Goal: Task Accomplishment & Management: Complete application form

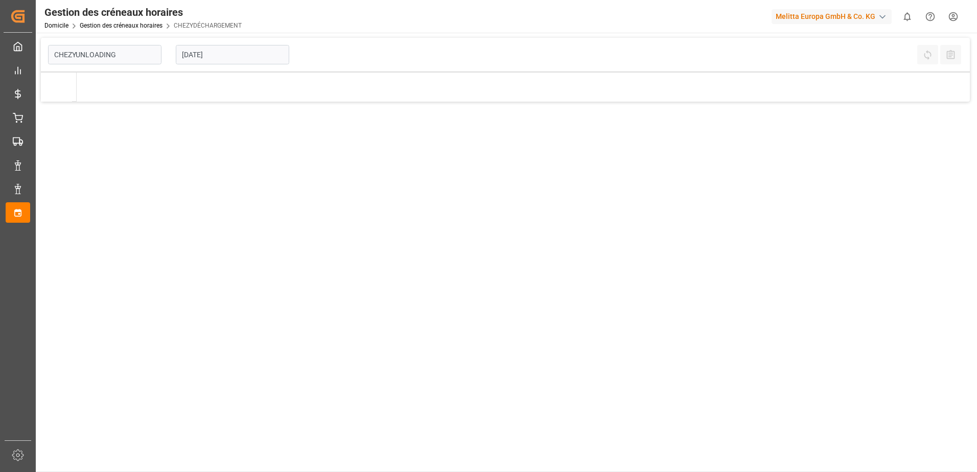
type input "Chezy Unloading"
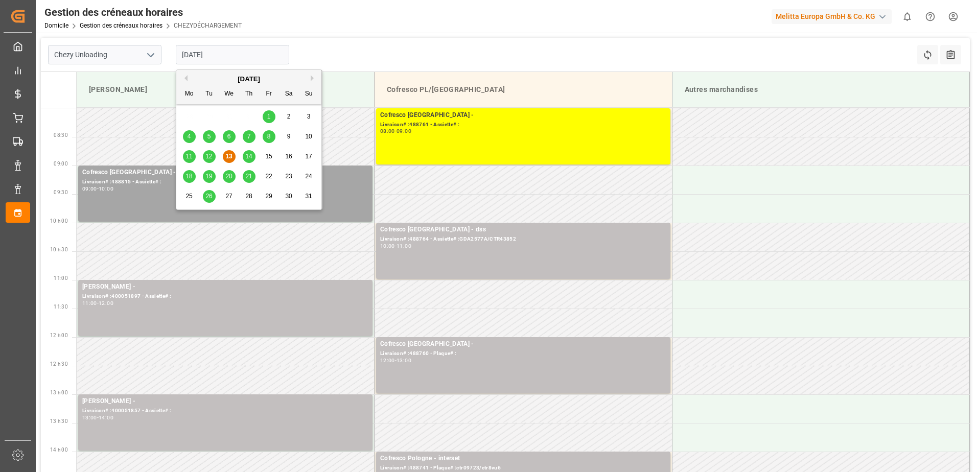
click at [239, 53] on input "[DATE]" at bounding box center [232, 54] width 113 height 19
click at [214, 157] on div "12" at bounding box center [209, 157] width 13 height 12
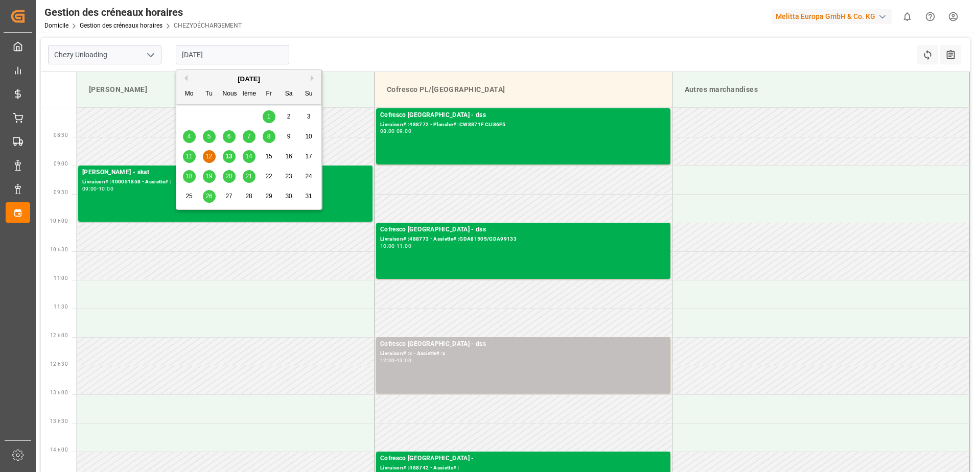
click at [253, 57] on input "[DATE]" at bounding box center [232, 54] width 113 height 19
click at [247, 159] on span "14" at bounding box center [248, 156] width 7 height 7
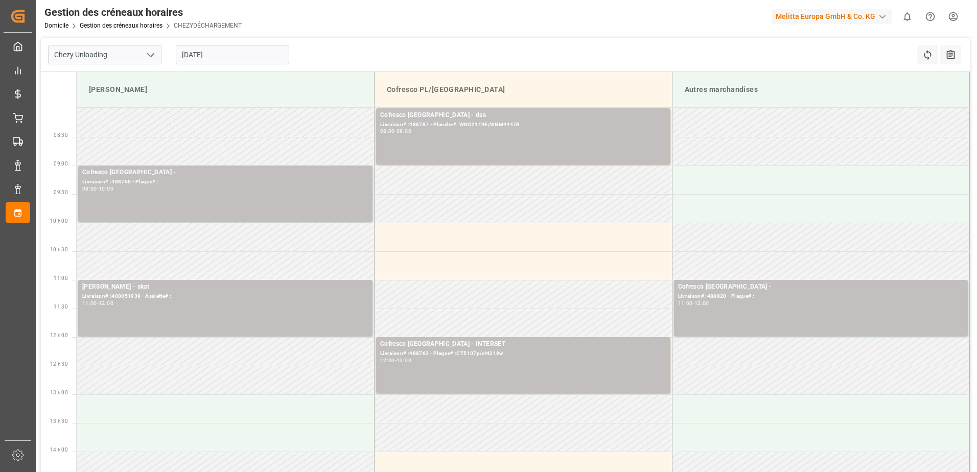
click at [227, 53] on input "[DATE]" at bounding box center [232, 54] width 113 height 19
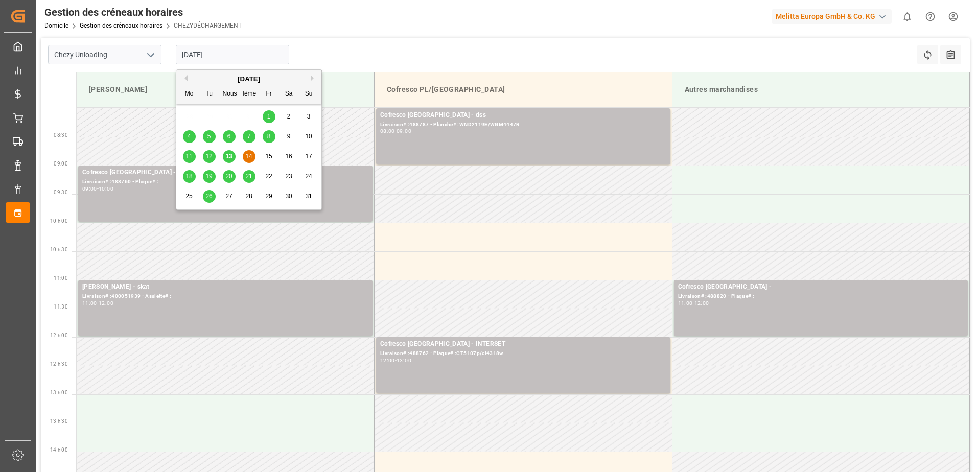
click at [225, 156] on span "13" at bounding box center [228, 156] width 7 height 7
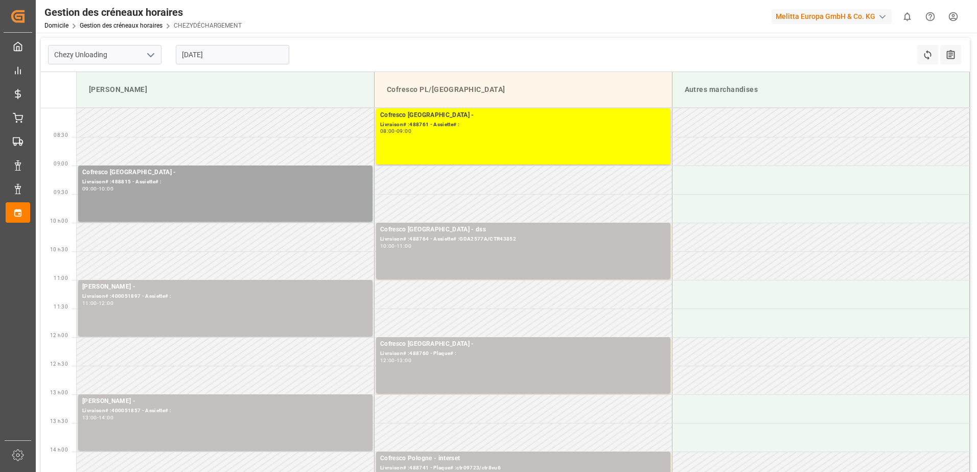
click at [233, 69] on div "[DATE]" at bounding box center [233, 55] width 128 height 34
click at [241, 50] on input "[DATE]" at bounding box center [232, 54] width 113 height 19
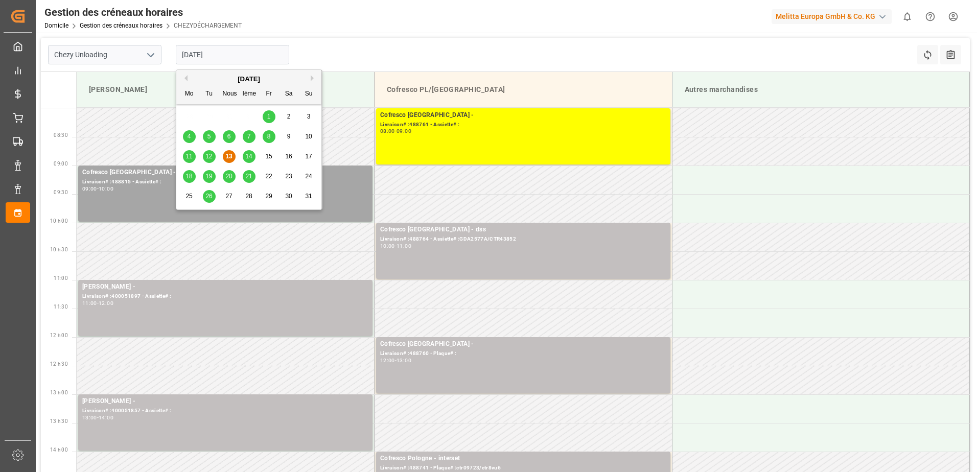
click at [252, 155] on span "14" at bounding box center [248, 156] width 7 height 7
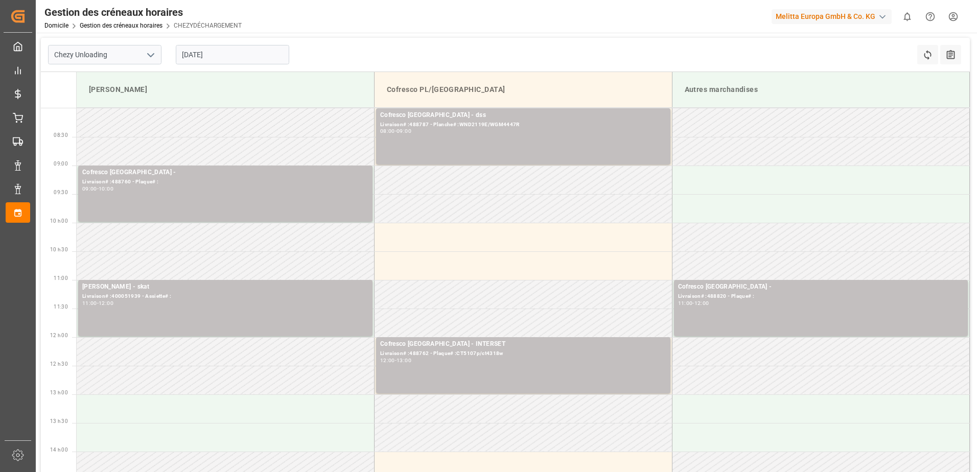
click at [278, 57] on input "[DATE]" at bounding box center [232, 54] width 113 height 19
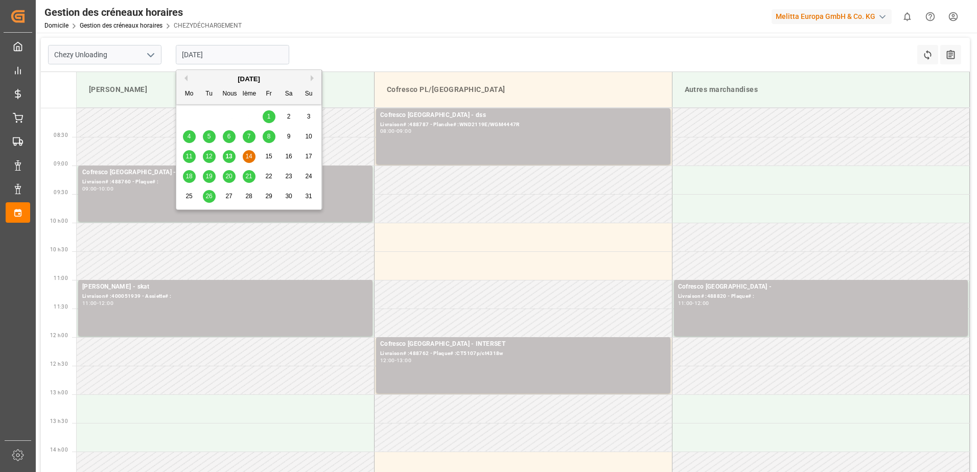
click at [192, 181] on div "18" at bounding box center [189, 177] width 13 height 12
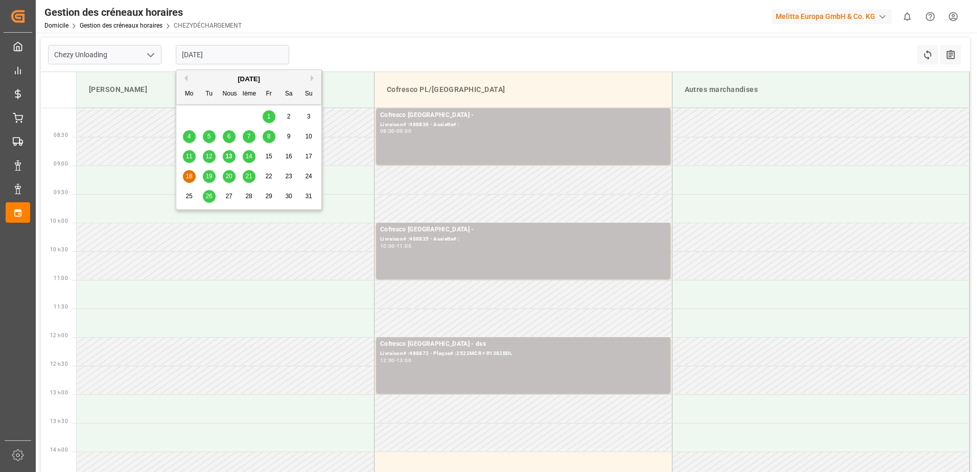
click at [225, 51] on input "[DATE]" at bounding box center [232, 54] width 113 height 19
click at [191, 158] on span "11" at bounding box center [188, 156] width 7 height 7
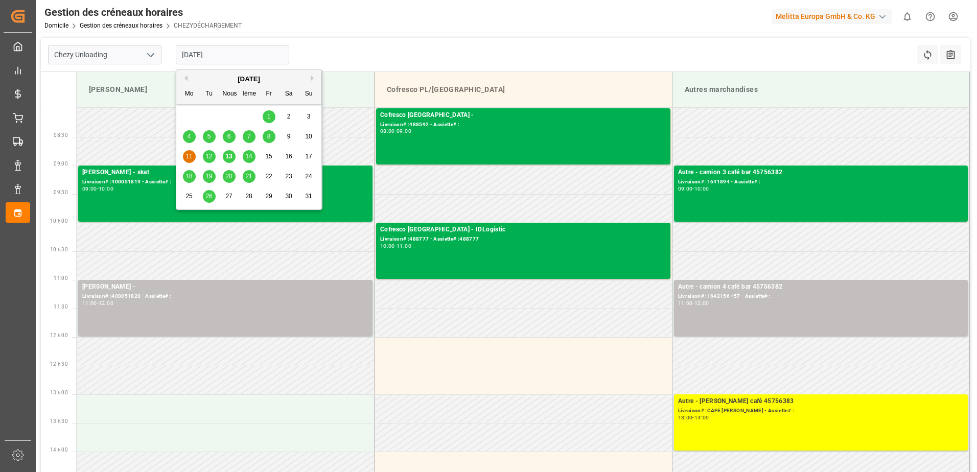
click at [214, 45] on input "[DATE]" at bounding box center [232, 54] width 113 height 19
click at [204, 157] on div "12" at bounding box center [209, 157] width 13 height 12
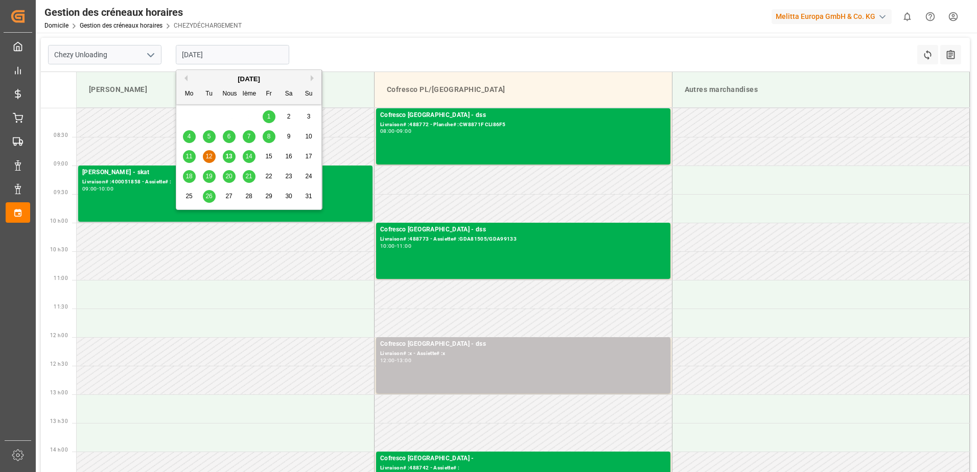
click at [249, 61] on input "[DATE]" at bounding box center [232, 54] width 113 height 19
click at [225, 156] on span "13" at bounding box center [228, 156] width 7 height 7
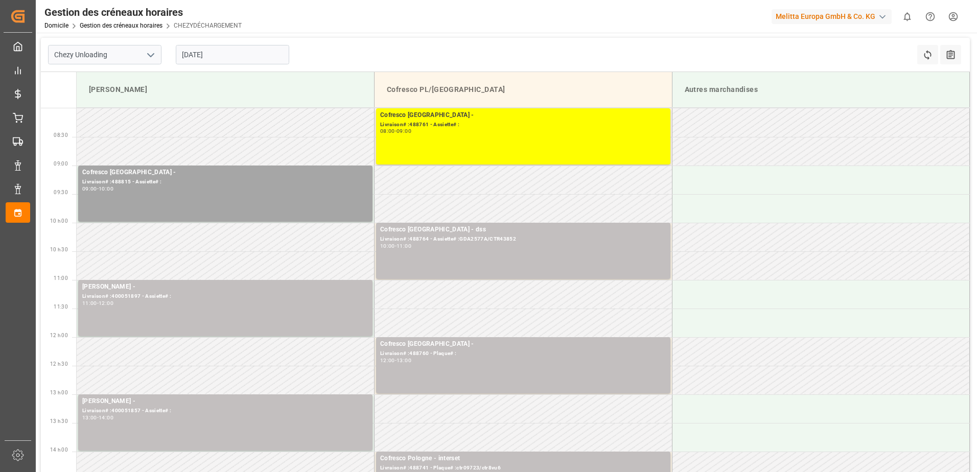
click at [258, 60] on input "[DATE]" at bounding box center [232, 54] width 113 height 19
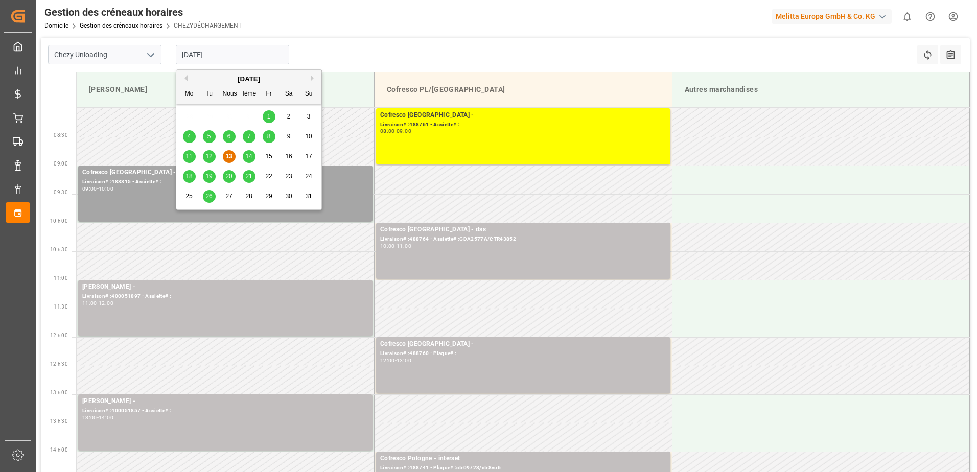
click at [188, 179] on span "18" at bounding box center [188, 176] width 7 height 7
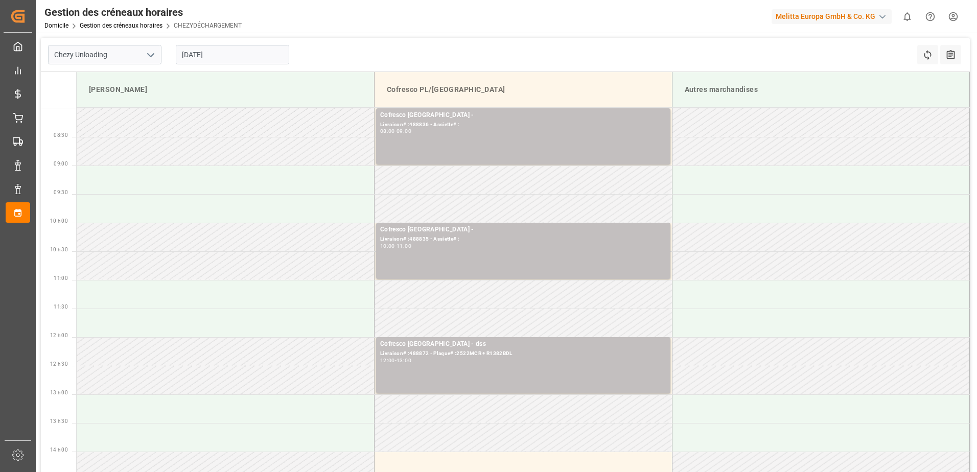
click at [227, 55] on input "[DATE]" at bounding box center [232, 54] width 113 height 19
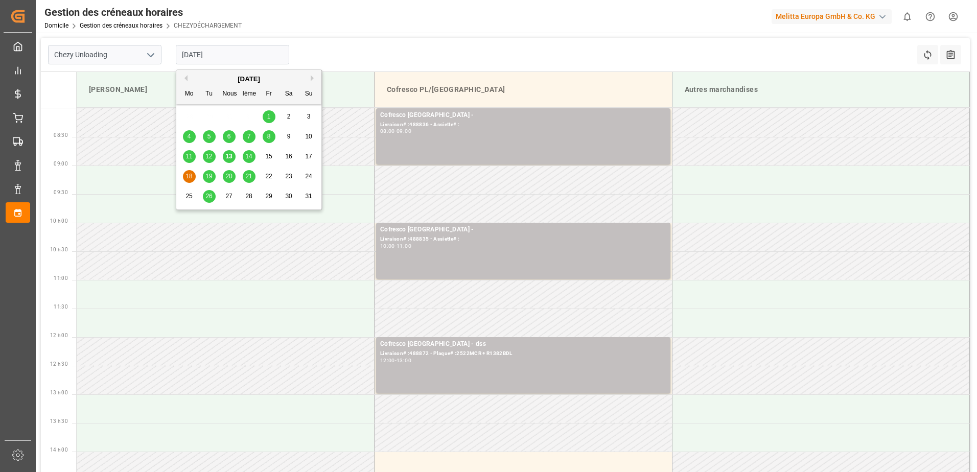
click at [214, 175] on div "19" at bounding box center [209, 177] width 13 height 12
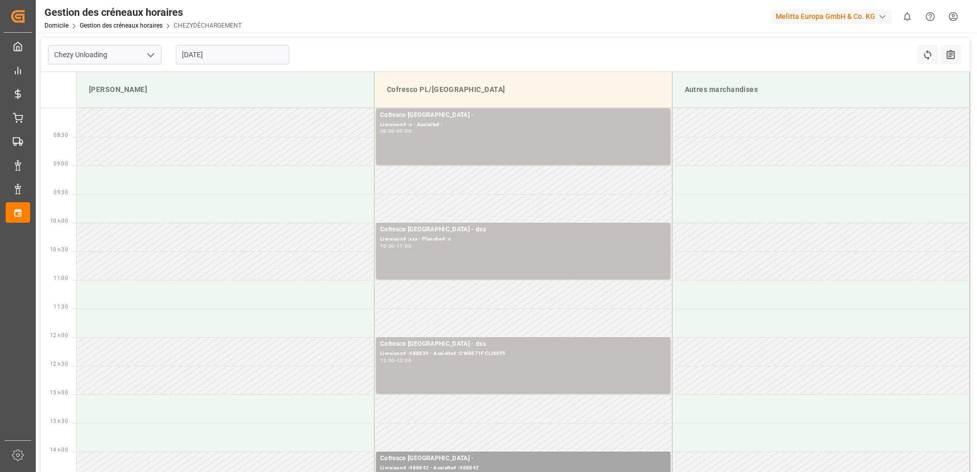
click at [235, 56] on input "[DATE]" at bounding box center [232, 54] width 113 height 19
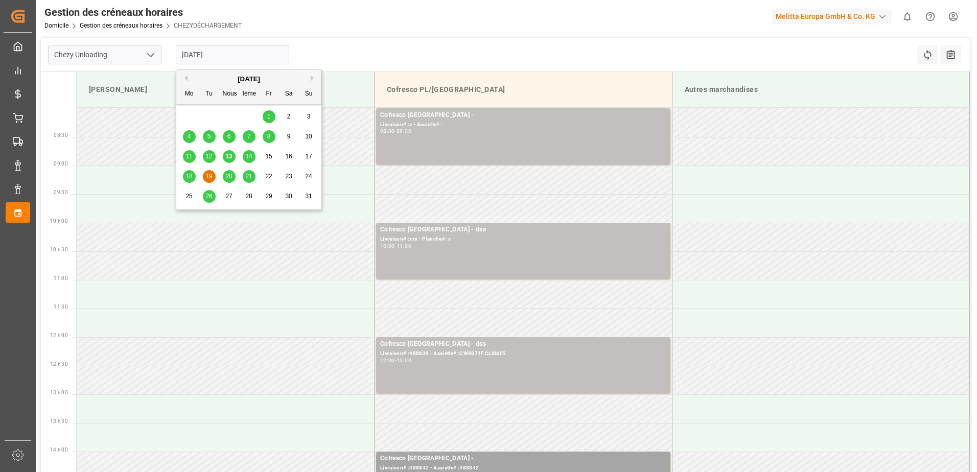
click at [230, 175] on span "20" at bounding box center [228, 176] width 7 height 7
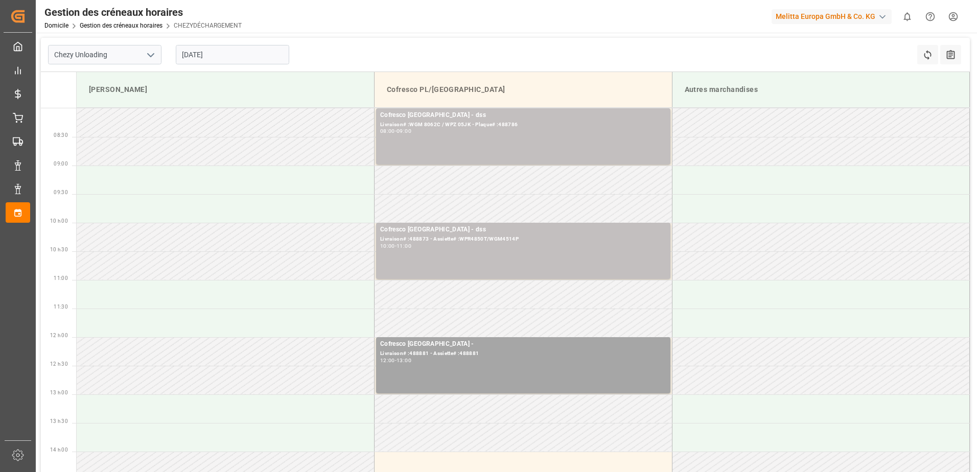
click at [249, 41] on div "[DATE]" at bounding box center [233, 55] width 128 height 34
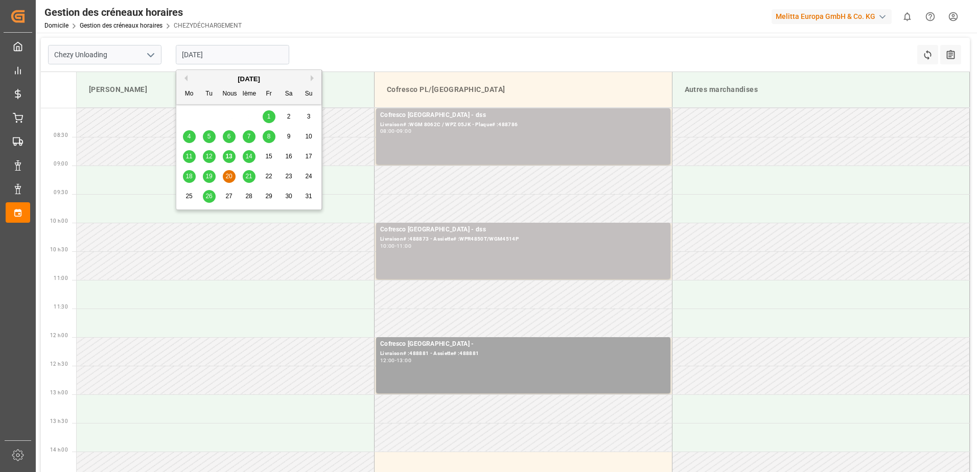
click at [246, 47] on input "[DATE]" at bounding box center [232, 54] width 113 height 19
click at [246, 179] on span "21" at bounding box center [248, 176] width 7 height 7
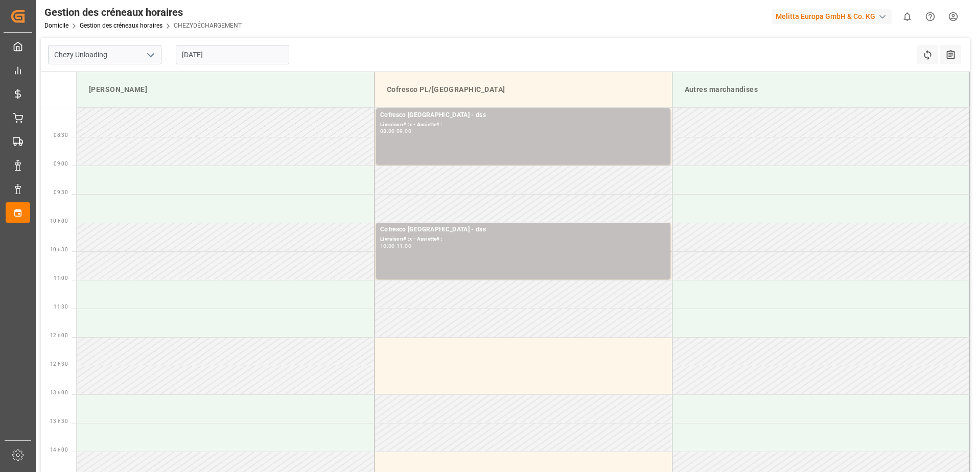
click at [250, 59] on input "[DATE]" at bounding box center [232, 54] width 113 height 19
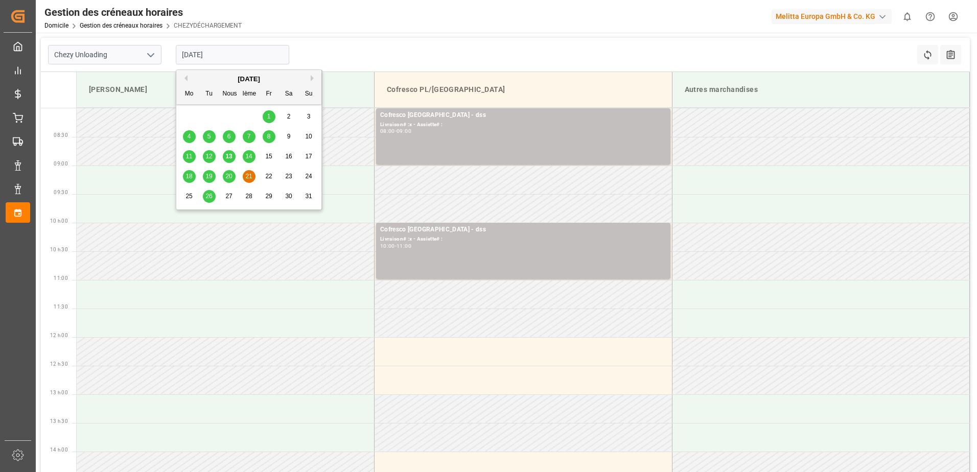
click at [213, 198] on div "26" at bounding box center [209, 197] width 13 height 12
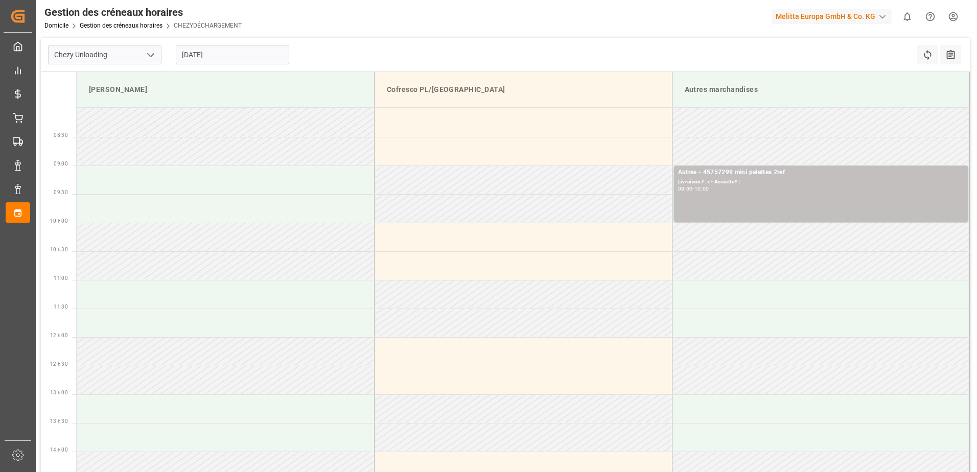
click at [254, 70] on div "[DATE]" at bounding box center [233, 55] width 128 height 34
click at [258, 62] on input "[DATE]" at bounding box center [232, 54] width 113 height 19
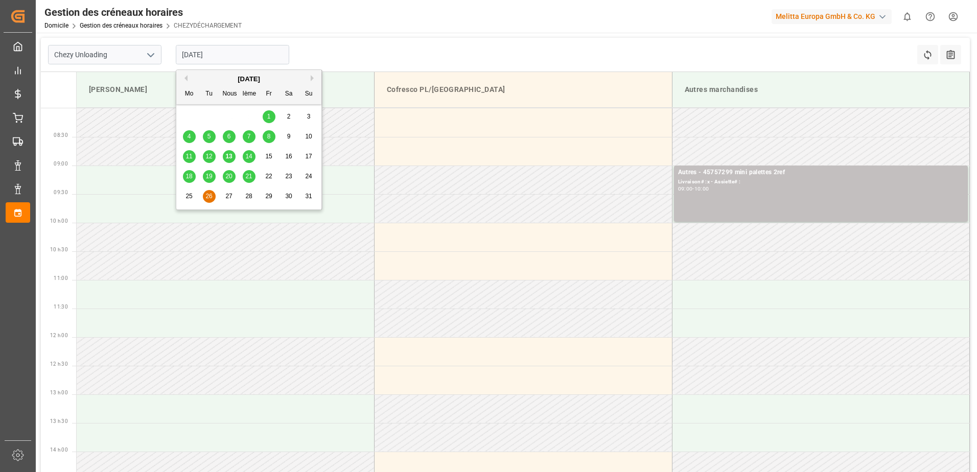
click at [265, 135] on div "8" at bounding box center [269, 137] width 13 height 12
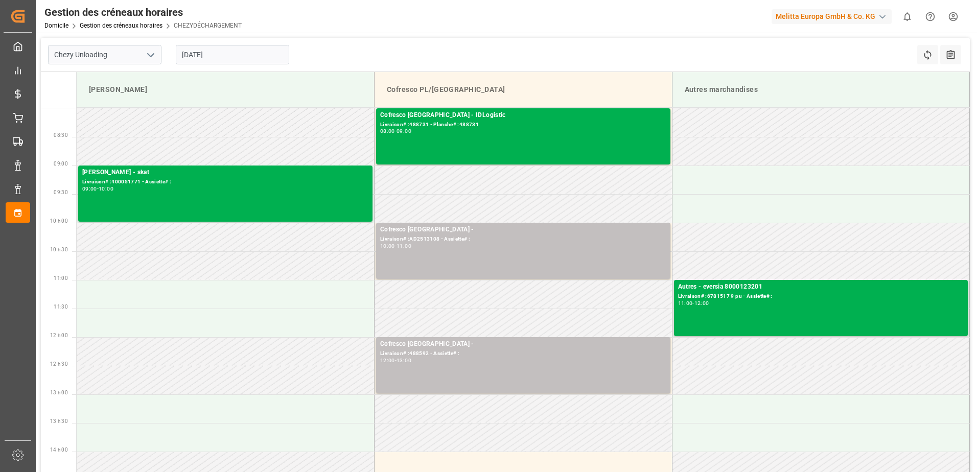
click at [238, 50] on input "[DATE]" at bounding box center [232, 54] width 113 height 19
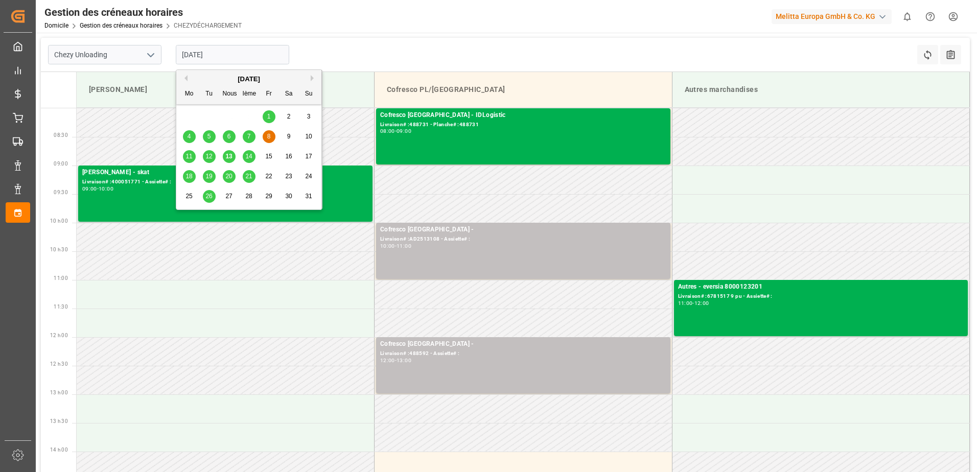
click at [234, 155] on div "13" at bounding box center [229, 157] width 13 height 12
type input "[DATE]"
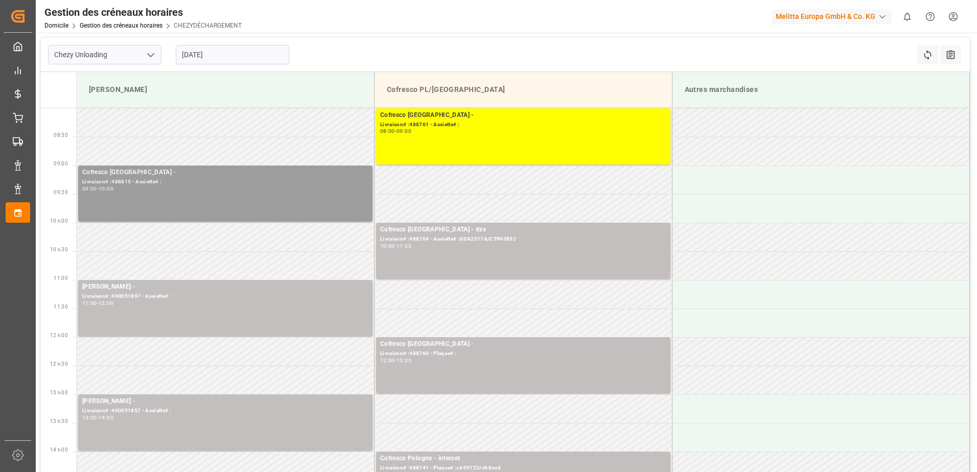
click at [289, 187] on div "09:00 - 10:00" at bounding box center [225, 190] width 286 height 6
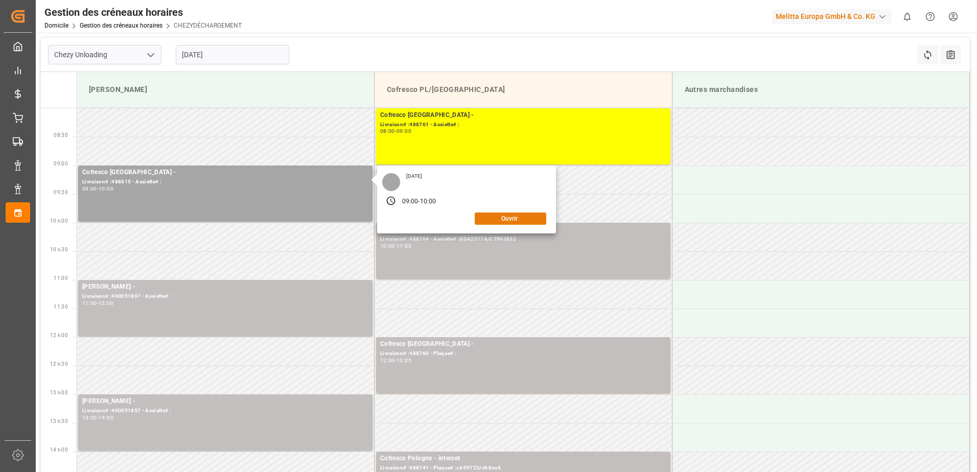
click at [513, 221] on button "Ouvrir" at bounding box center [511, 219] width 72 height 12
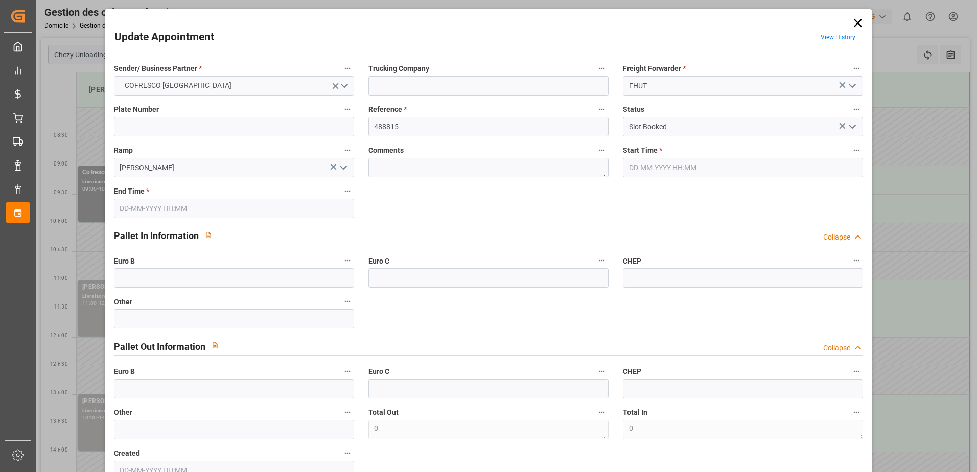
type input "[DATE] 09:00"
type input "[DATE] 10:00"
type input "[DATE] 08:02"
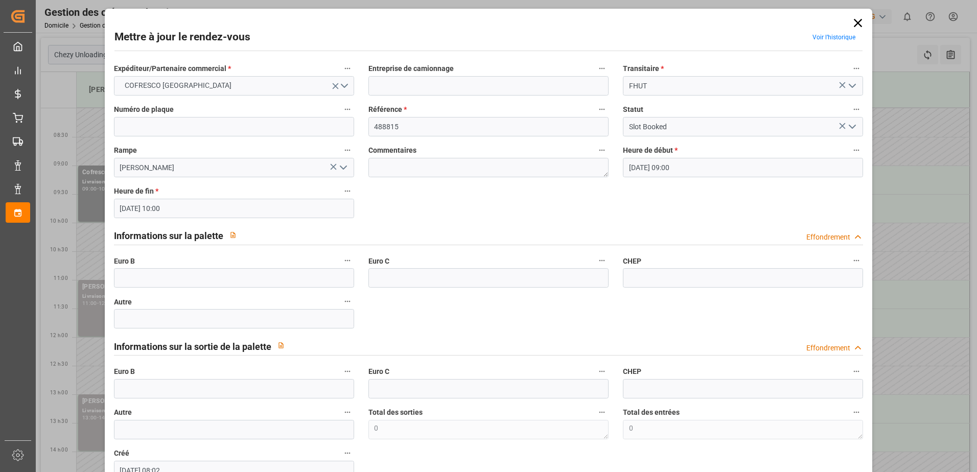
click at [856, 21] on icon at bounding box center [858, 23] width 8 height 8
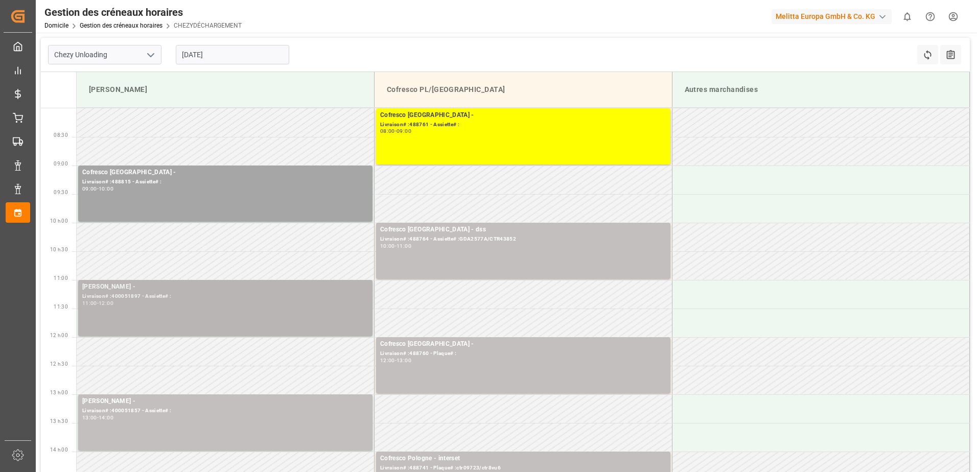
click at [336, 311] on div "[PERSON_NAME] - Livraison# :400051897 - Assiette# : 11:00 - 12:00" at bounding box center [225, 308] width 286 height 52
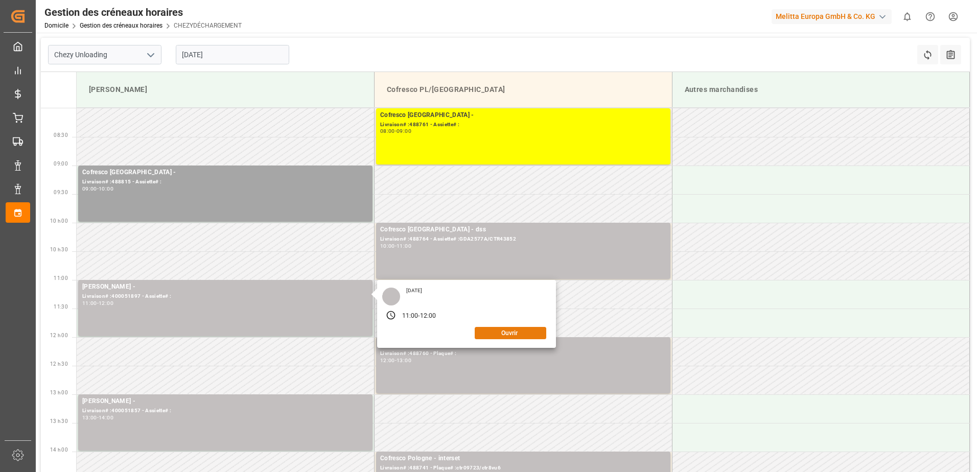
click at [525, 330] on button "Ouvrir" at bounding box center [511, 333] width 72 height 12
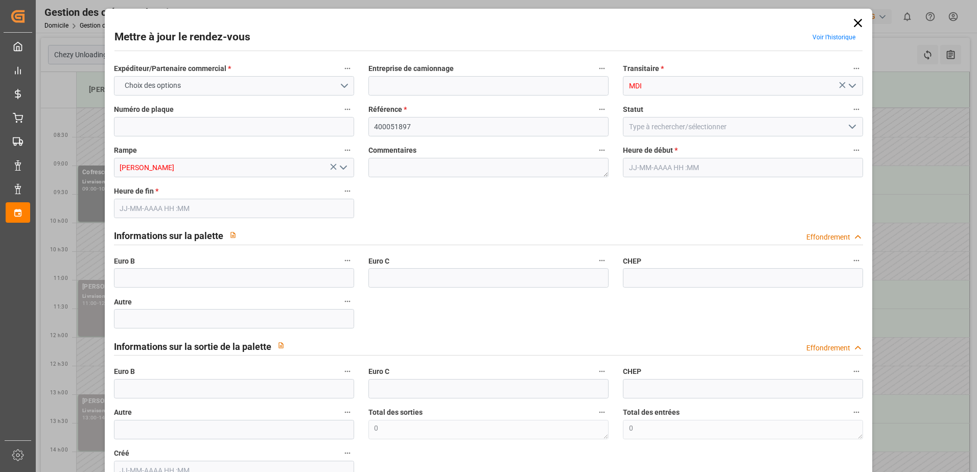
type input "0"
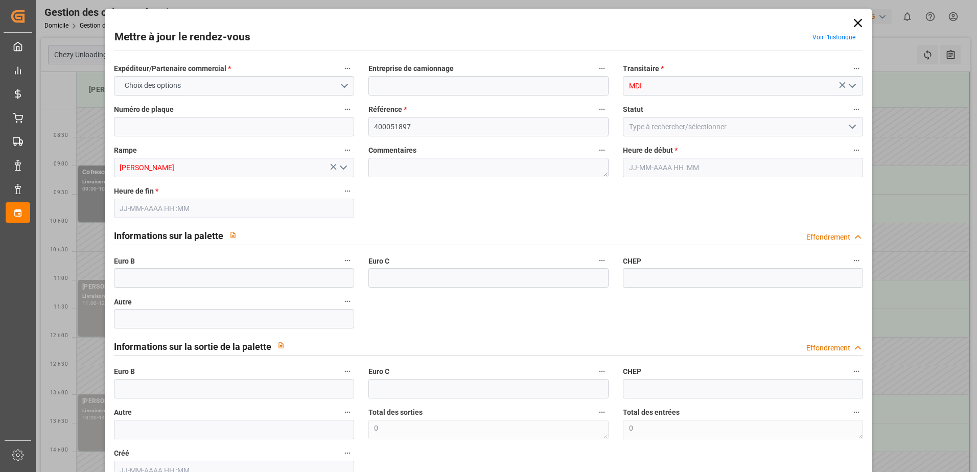
type input "0"
type input "[DATE] 11:00"
type input "[DATE] 12:00"
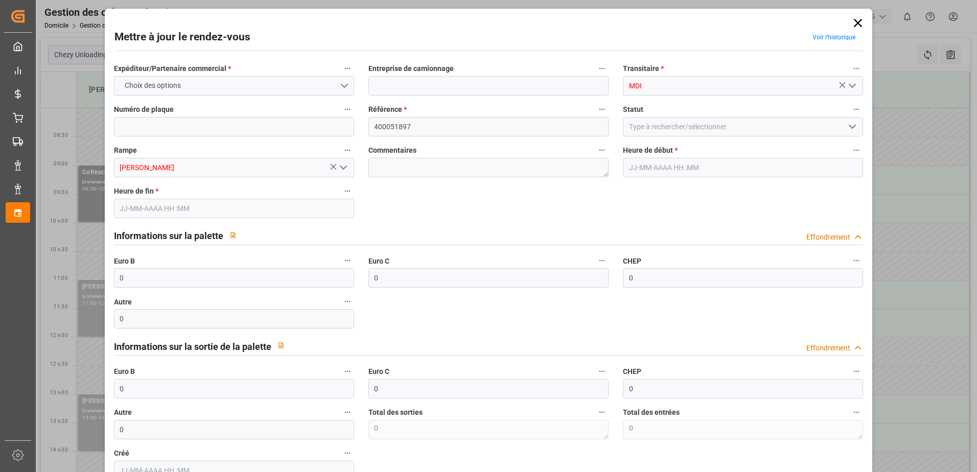
type input "[DATE] 11:29"
click at [856, 25] on icon at bounding box center [858, 23] width 8 height 8
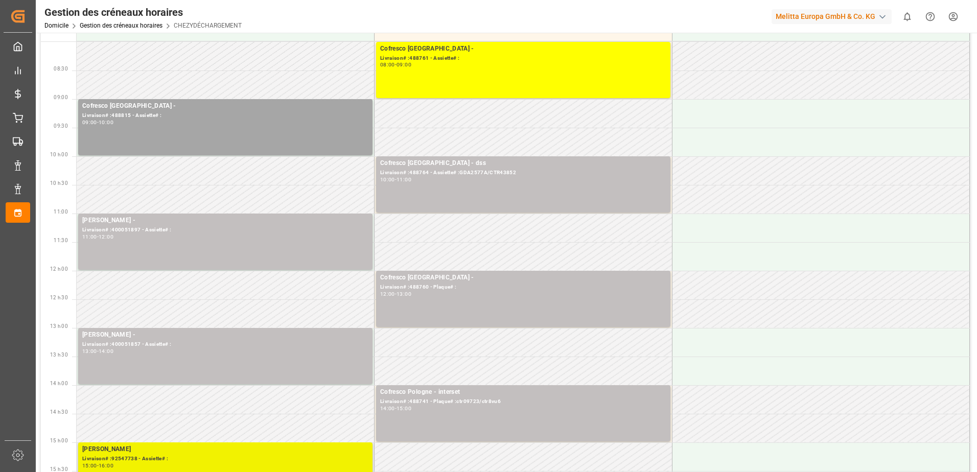
scroll to position [153, 0]
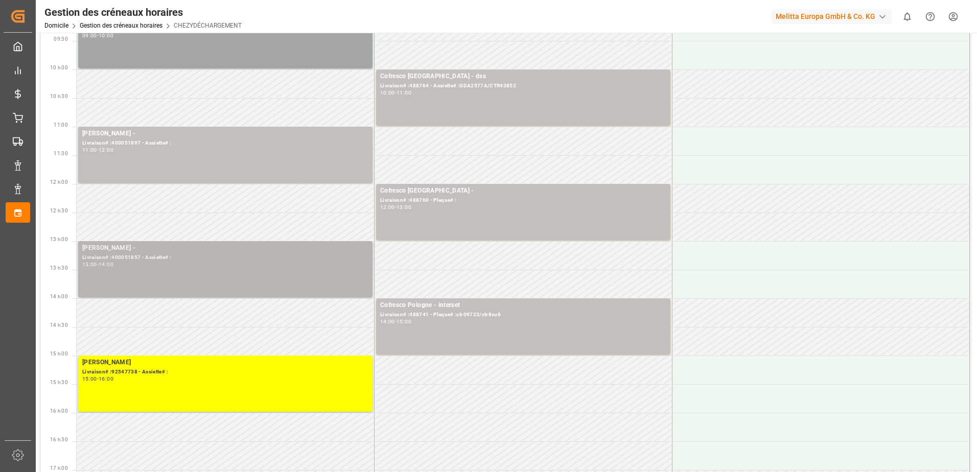
click at [315, 263] on div "13:00 - 14:00" at bounding box center [225, 265] width 286 height 6
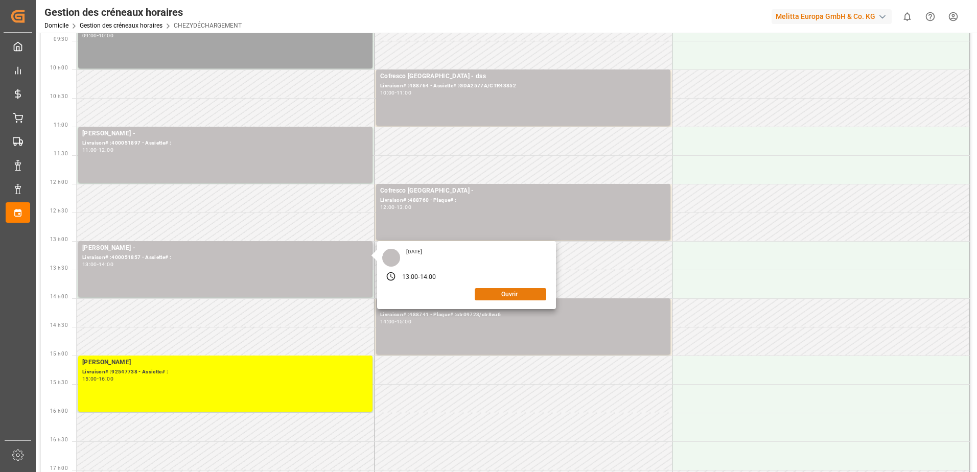
click at [535, 294] on button "Ouvrir" at bounding box center [511, 294] width 72 height 12
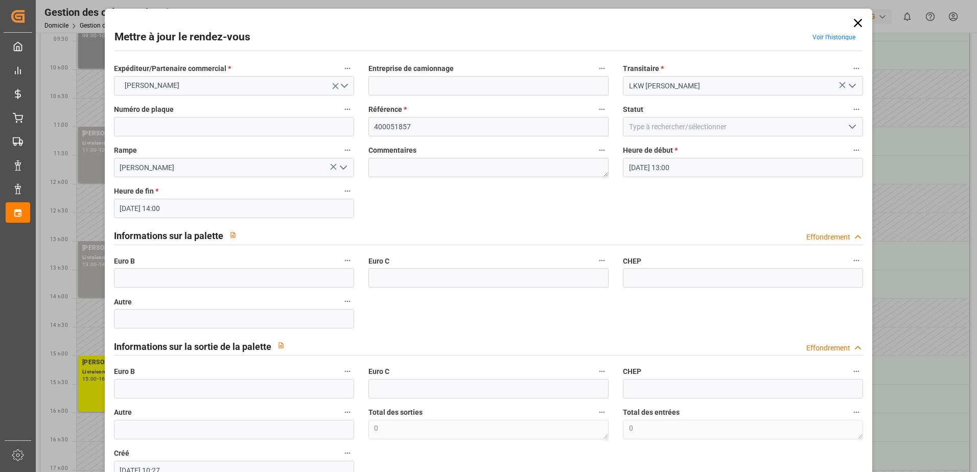
click at [855, 19] on icon at bounding box center [858, 23] width 14 height 14
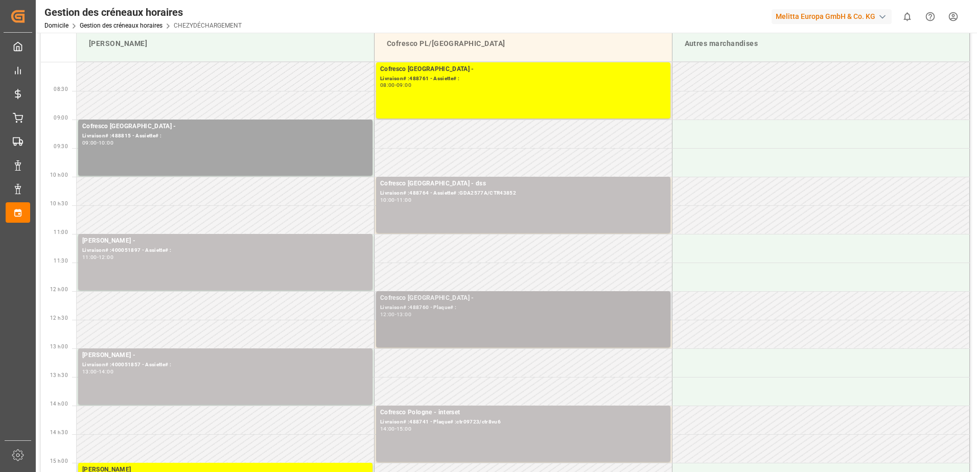
scroll to position [0, 0]
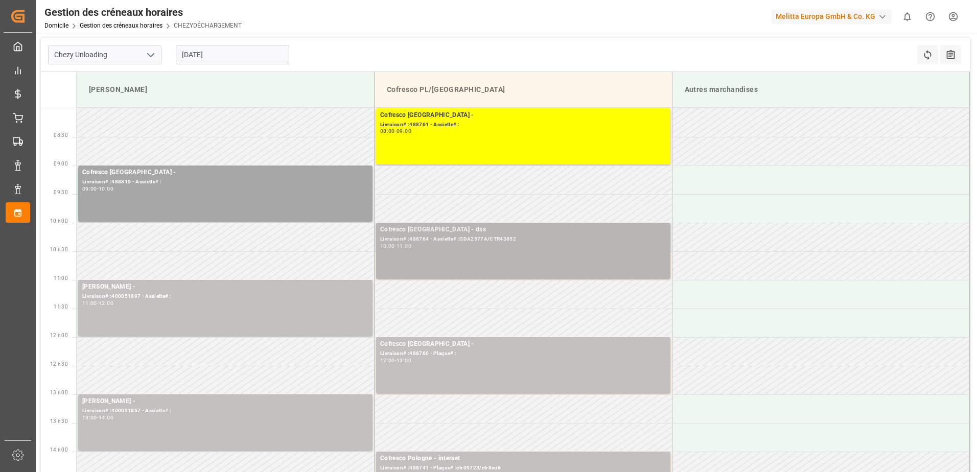
click at [548, 246] on div "10:00 - 11:00" at bounding box center [523, 247] width 286 height 6
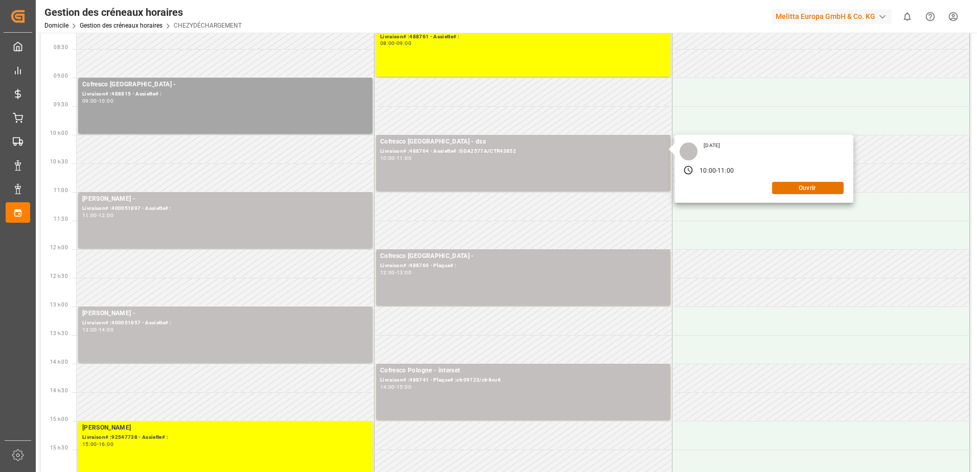
scroll to position [153, 0]
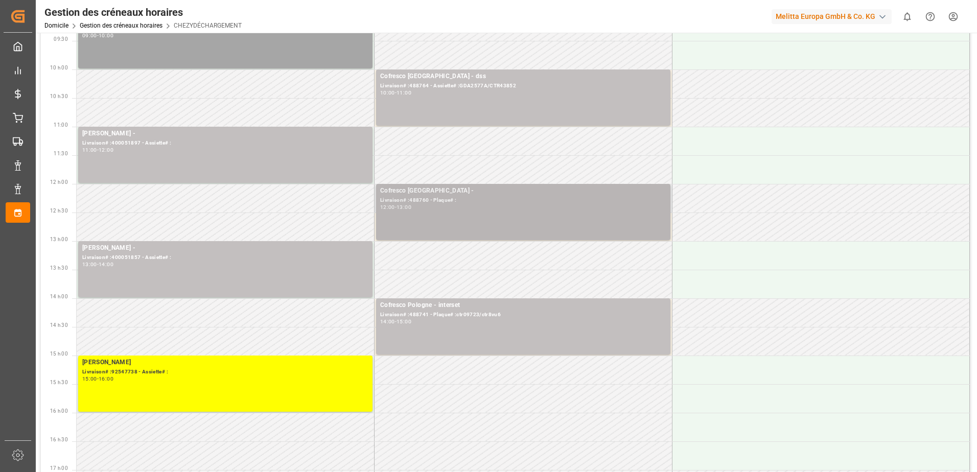
click at [655, 232] on div "Cofresco Pologne - Livraison# :488760 - Plaque# : 12:00 - 13:00" at bounding box center [523, 212] width 286 height 52
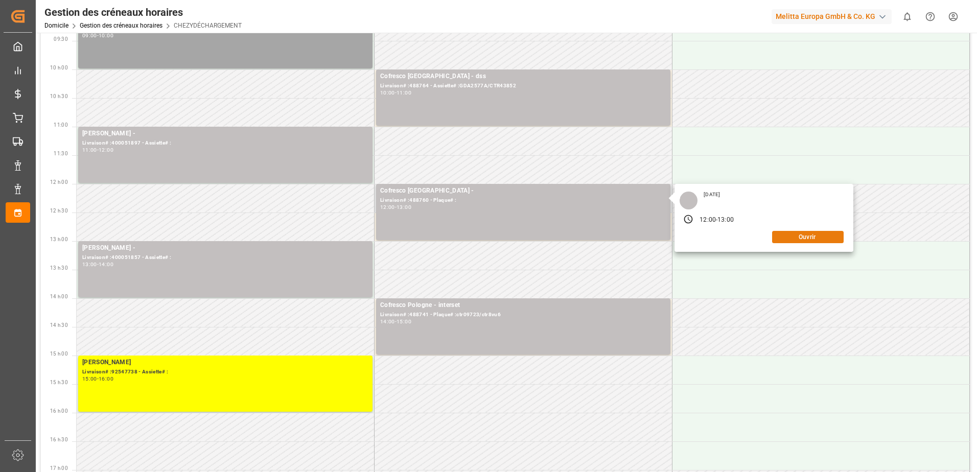
click at [792, 234] on button "Ouvrir" at bounding box center [808, 237] width 72 height 12
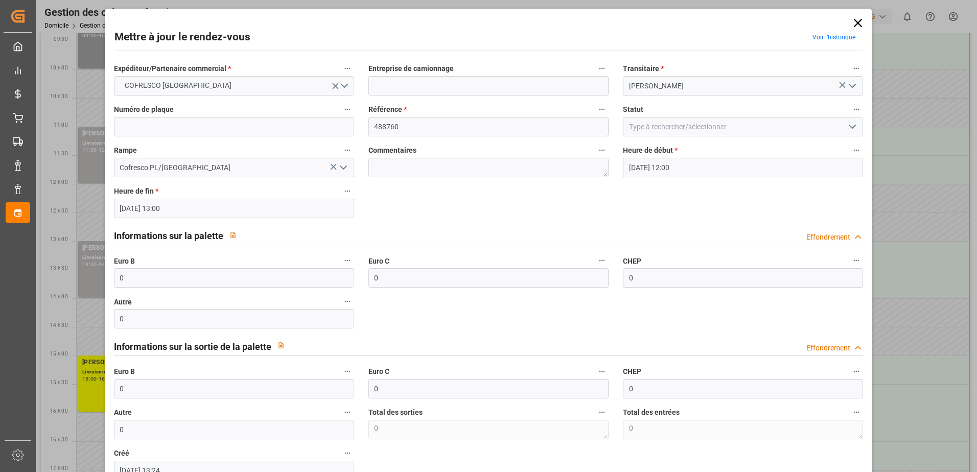
click at [853, 22] on icon at bounding box center [858, 23] width 14 height 14
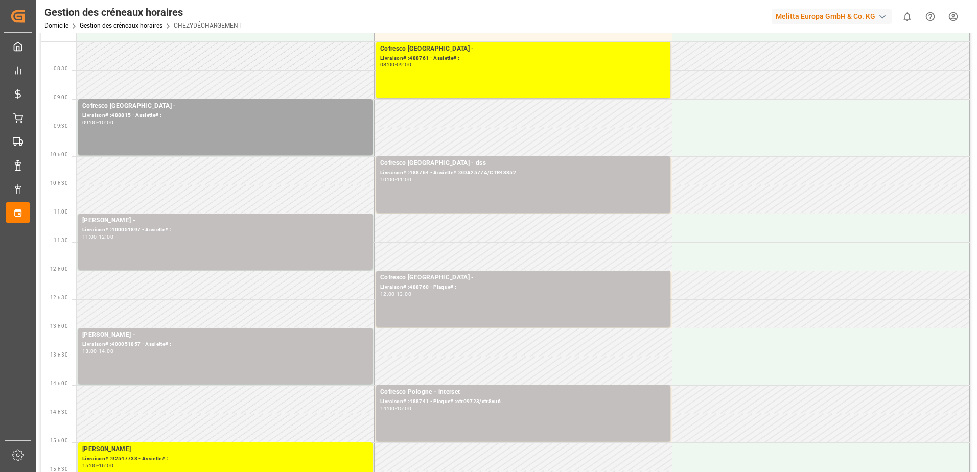
scroll to position [0, 0]
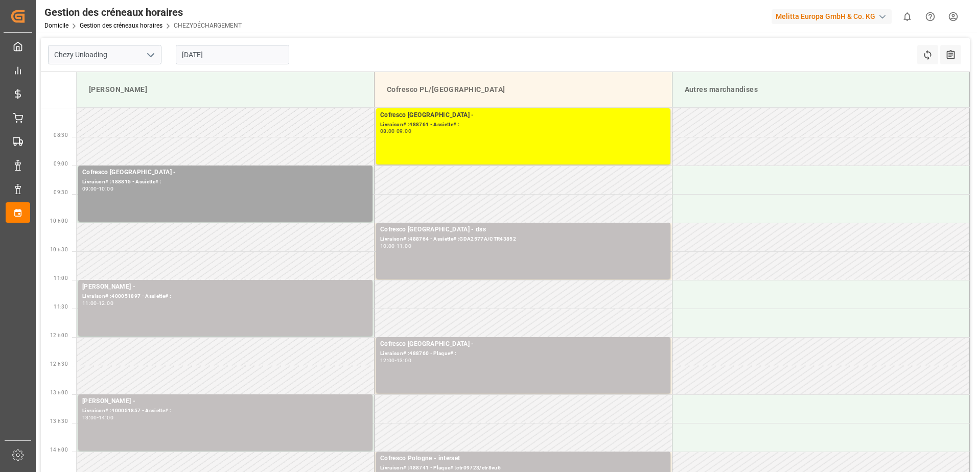
click at [241, 53] on input "[DATE]" at bounding box center [232, 54] width 113 height 19
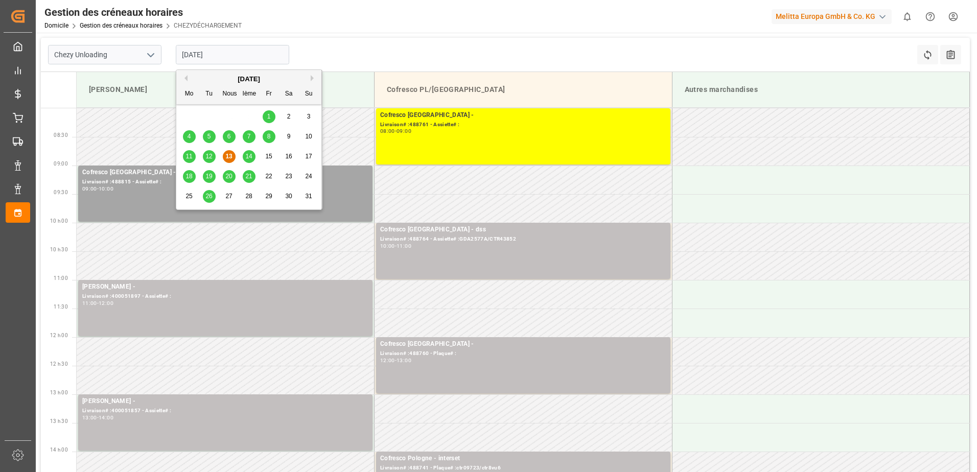
click at [211, 161] on div "12" at bounding box center [209, 157] width 13 height 12
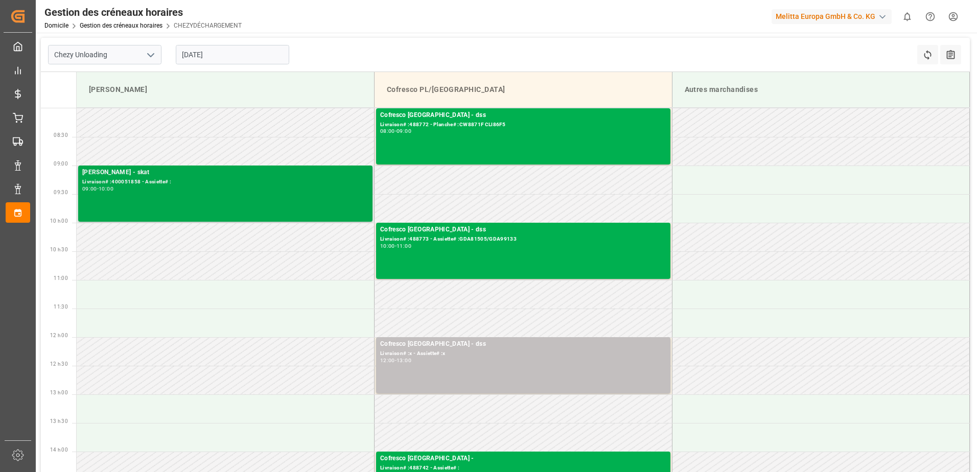
scroll to position [51, 0]
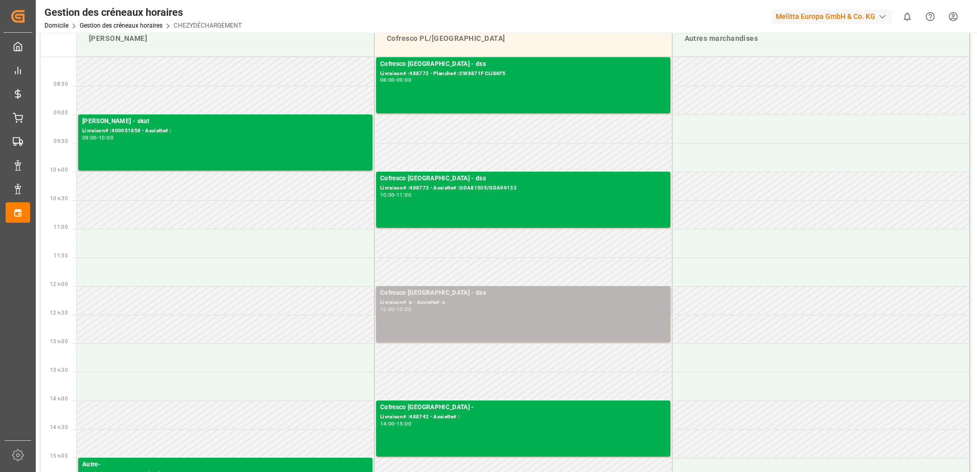
click at [467, 304] on div "Livraison# :x - Assiette# :x" at bounding box center [523, 302] width 286 height 9
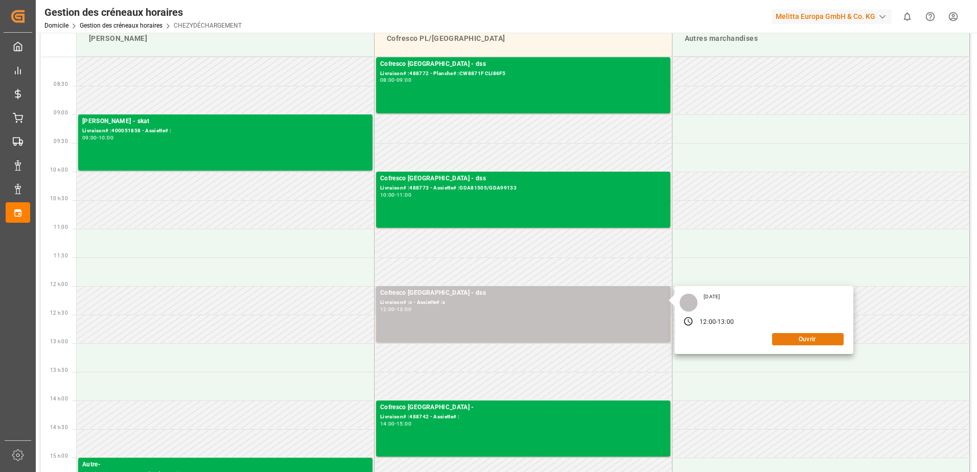
click at [804, 339] on button "Ouvrir" at bounding box center [808, 339] width 72 height 12
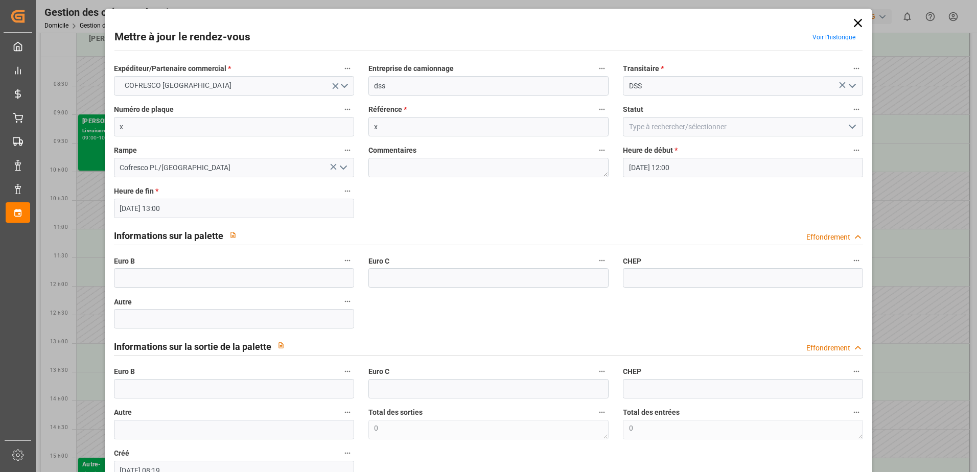
click at [853, 28] on icon at bounding box center [858, 23] width 14 height 14
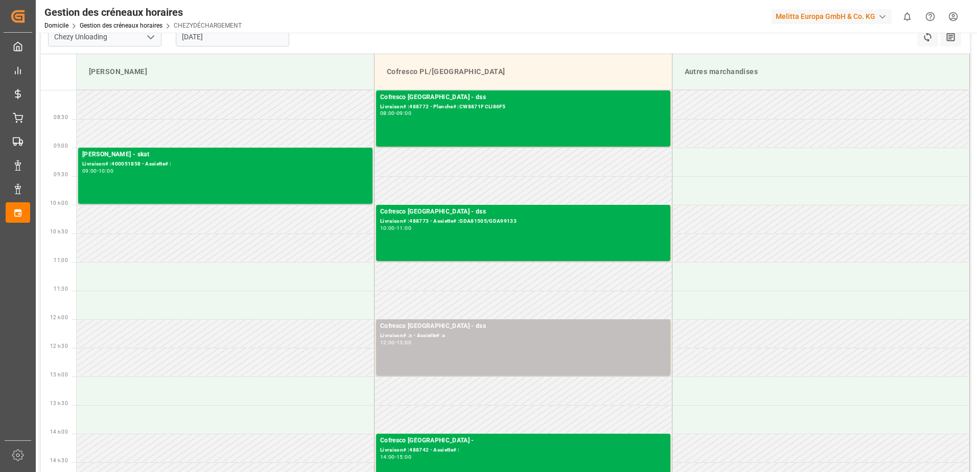
scroll to position [0, 0]
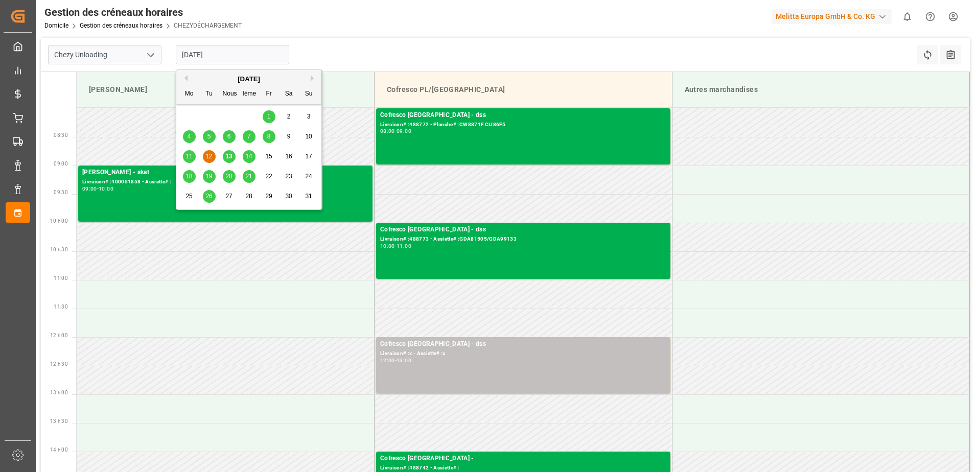
click at [263, 57] on input "[DATE]" at bounding box center [232, 54] width 113 height 19
click at [229, 160] on div "13" at bounding box center [229, 157] width 13 height 12
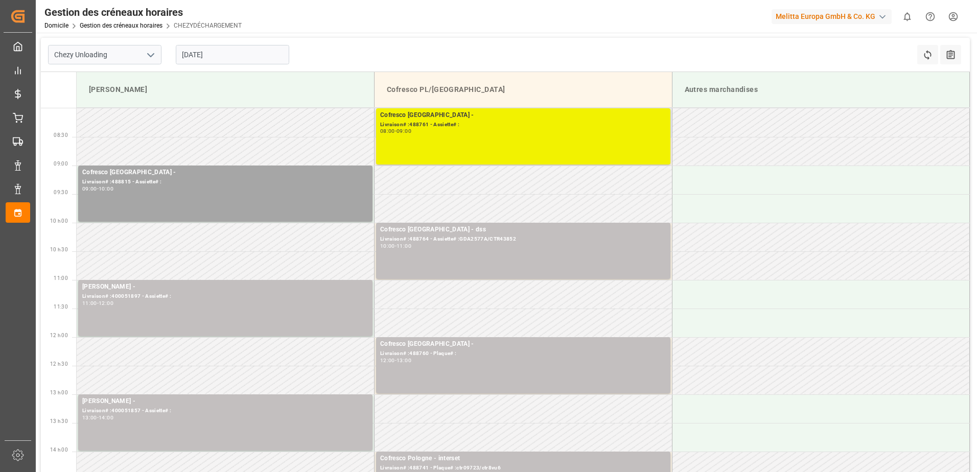
click at [548, 140] on div "Cofresco Pologne - Livraison# :488761 - Assiette# : 08:00 - 09:00" at bounding box center [523, 136] width 286 height 52
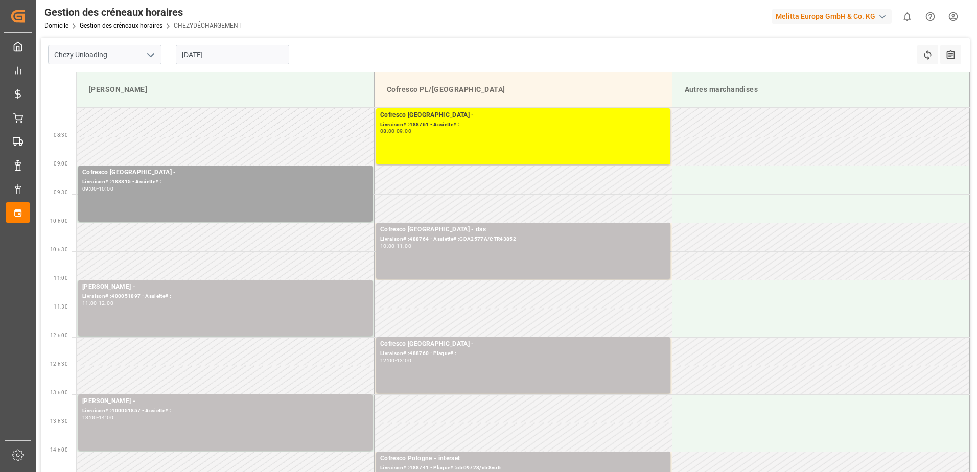
click at [259, 57] on input "[DATE]" at bounding box center [232, 54] width 113 height 19
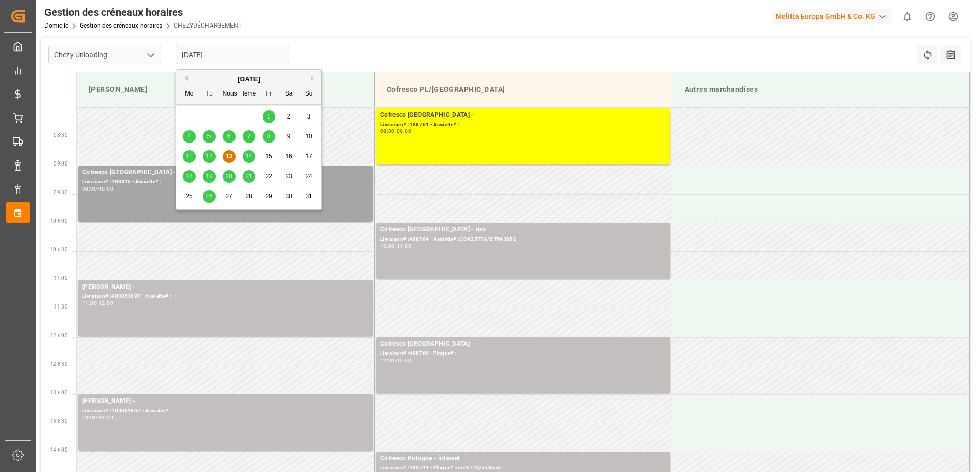
click at [208, 153] on span "12" at bounding box center [208, 156] width 7 height 7
type input "[DATE]"
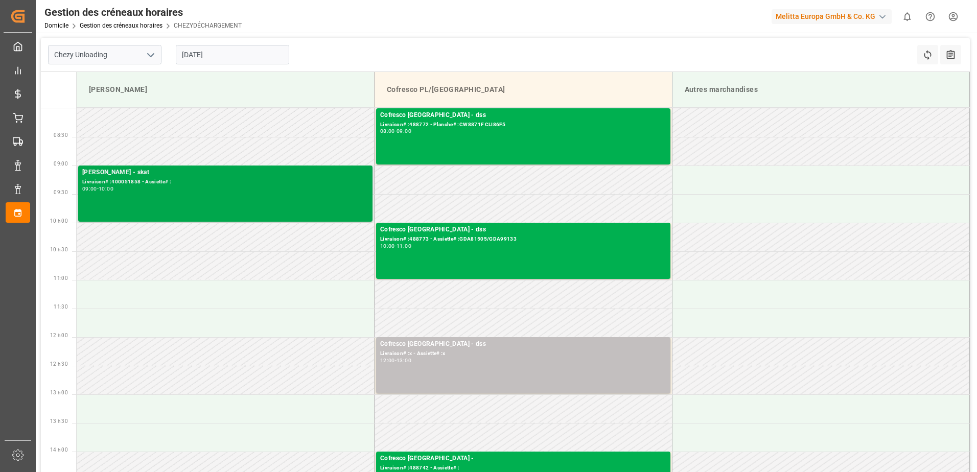
scroll to position [51, 0]
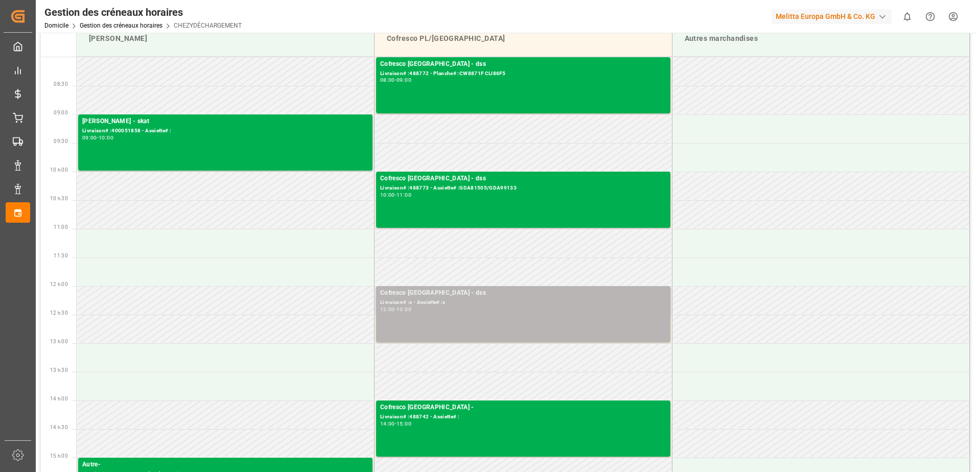
click at [605, 314] on div "Cofresco Pologne - dss Livraison# :x - Assiette# :x 12:00 - 13:00" at bounding box center [523, 314] width 286 height 52
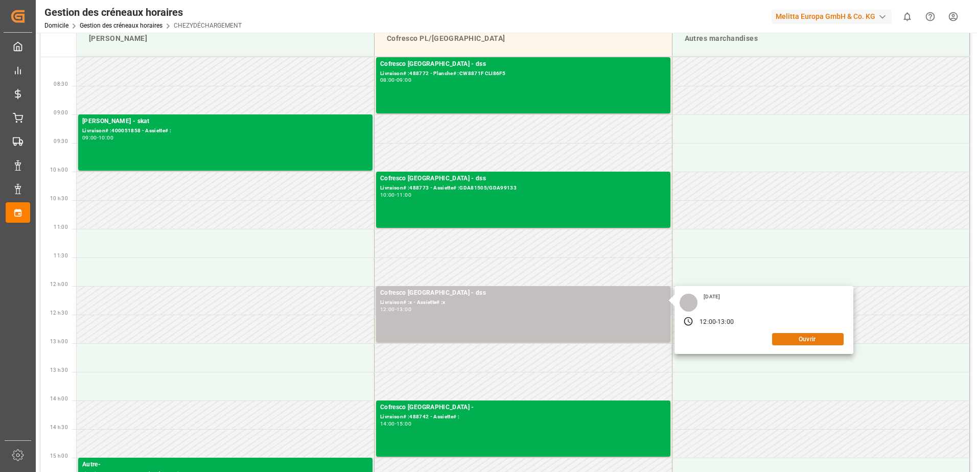
click at [793, 340] on button "Ouvrir" at bounding box center [808, 339] width 72 height 12
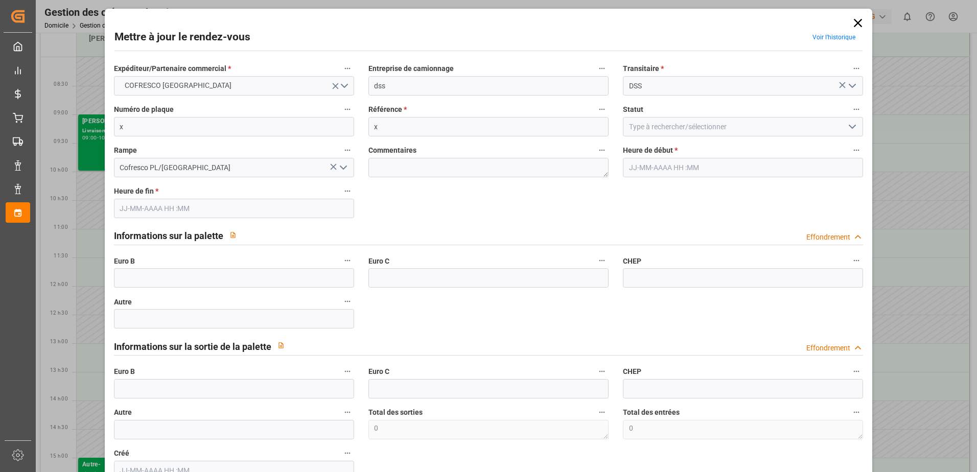
type input "[DATE] 12:00"
type input "[DATE] 13:00"
type input "[DATE] 08:19"
click at [854, 21] on icon at bounding box center [858, 23] width 8 height 8
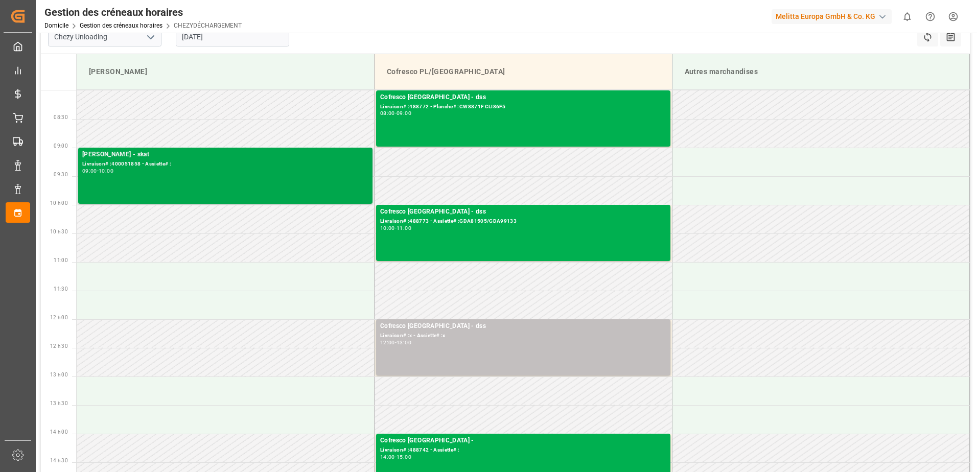
scroll to position [0, 0]
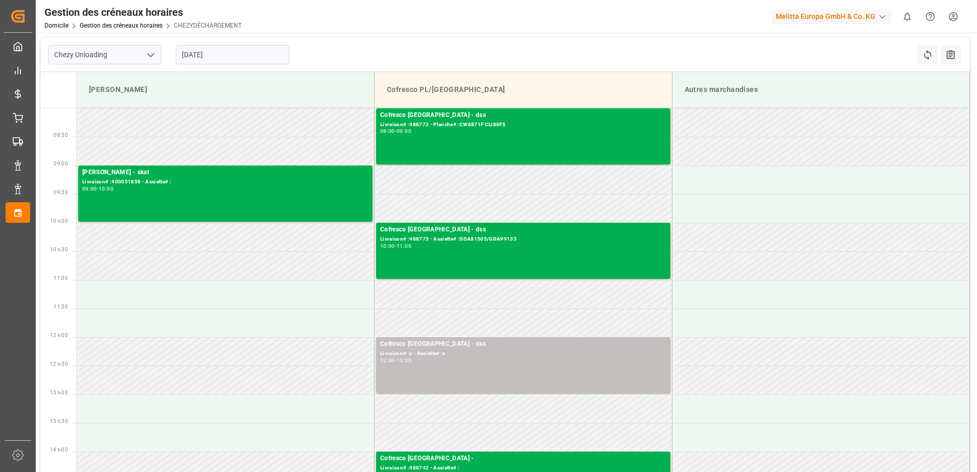
click at [231, 54] on input "[DATE]" at bounding box center [232, 54] width 113 height 19
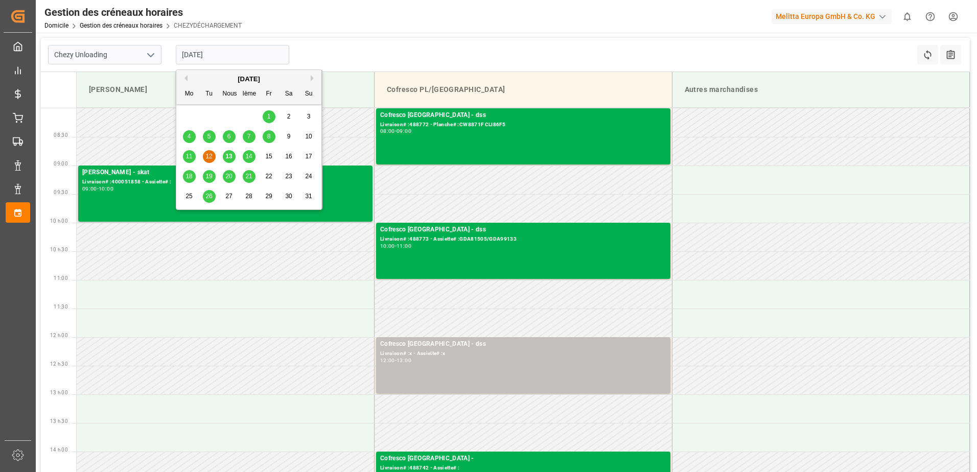
click at [228, 156] on span "13" at bounding box center [228, 156] width 7 height 7
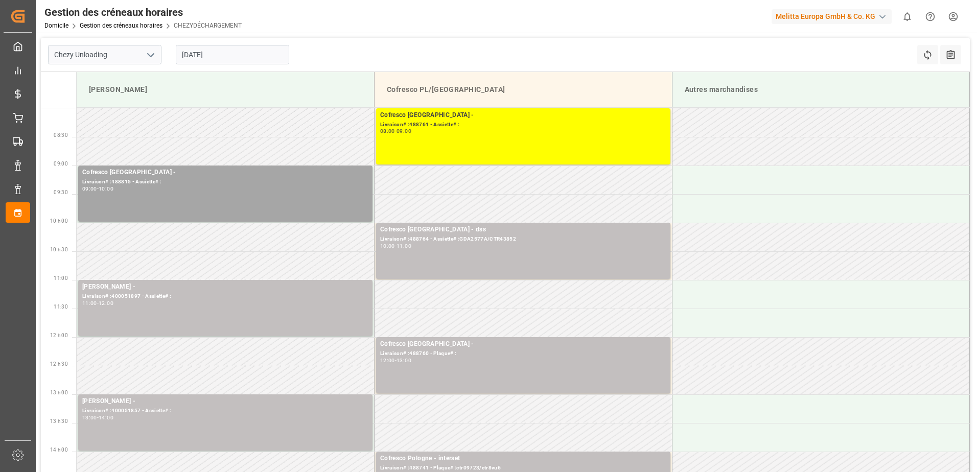
click at [205, 55] on input "[DATE]" at bounding box center [232, 54] width 113 height 19
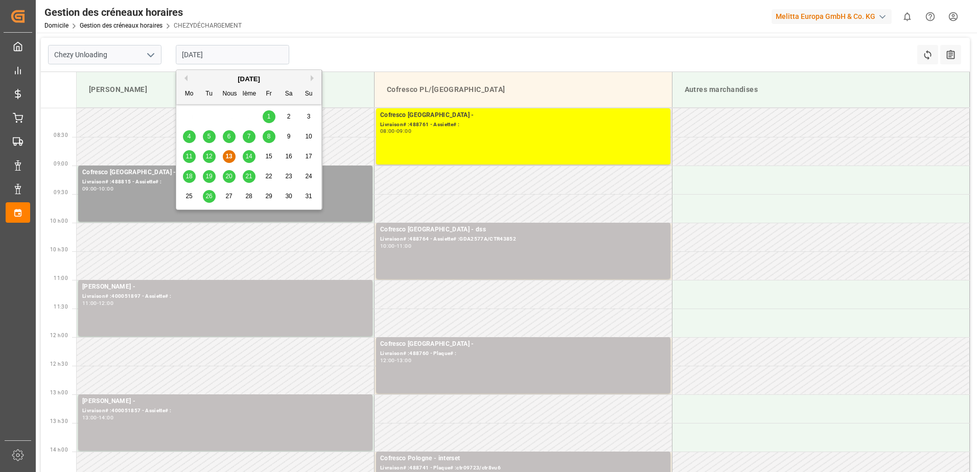
click at [208, 156] on span "12" at bounding box center [208, 156] width 7 height 7
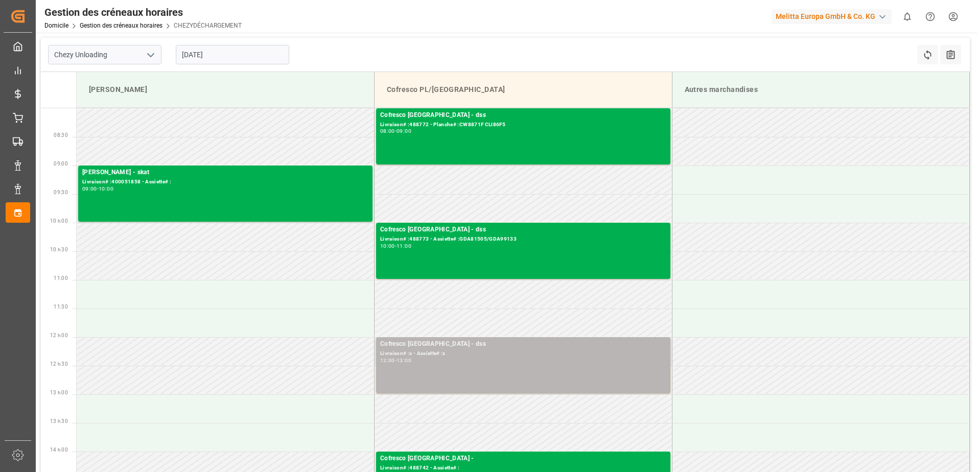
click at [493, 366] on div "Cofresco Pologne - dss Livraison# :x - Assiette# :x 12:00 - 13:00" at bounding box center [523, 365] width 286 height 52
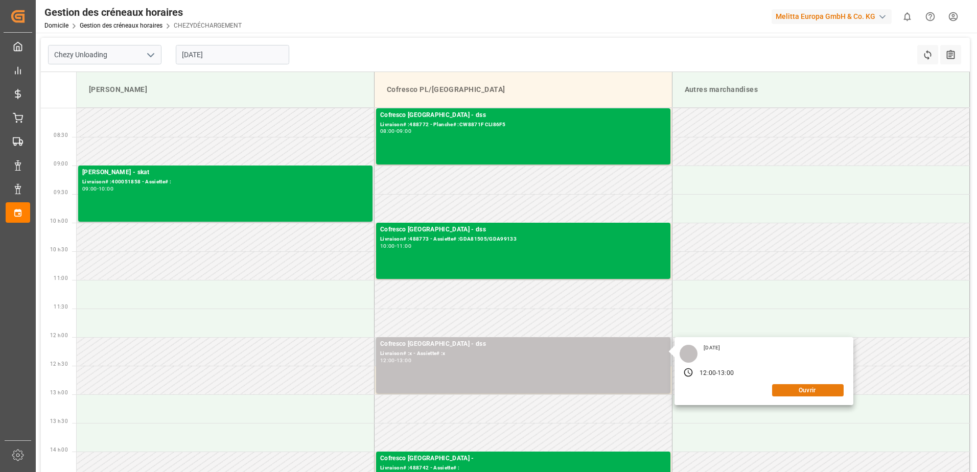
click at [827, 391] on button "Ouvrir" at bounding box center [808, 390] width 72 height 12
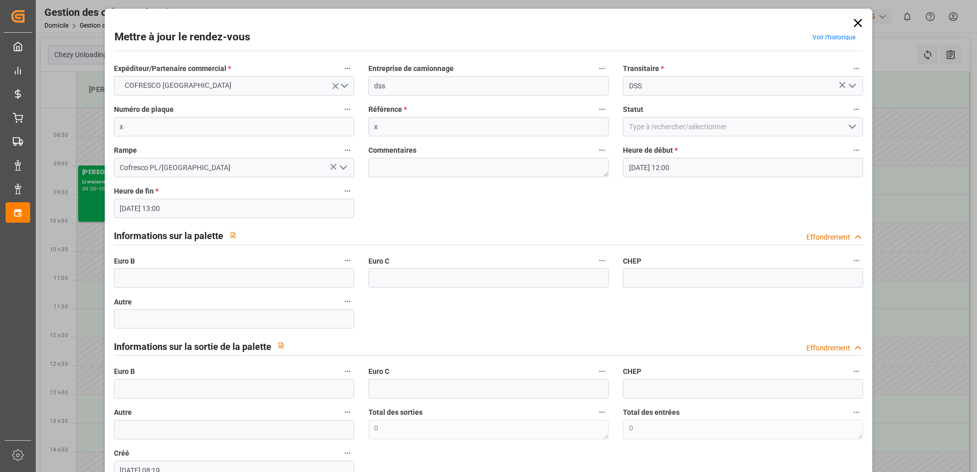
click at [857, 26] on icon at bounding box center [858, 23] width 8 height 8
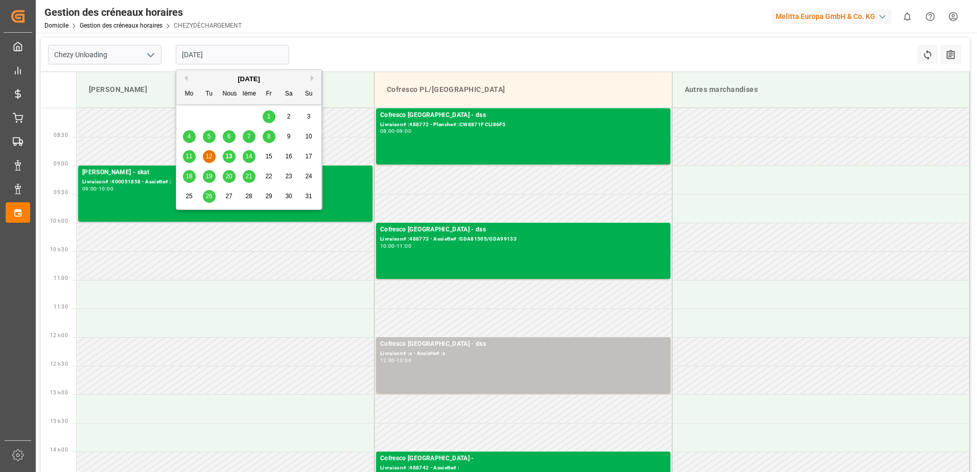
click at [240, 58] on input "[DATE]" at bounding box center [232, 54] width 113 height 19
click at [230, 159] on span "13" at bounding box center [228, 156] width 7 height 7
type input "[DATE]"
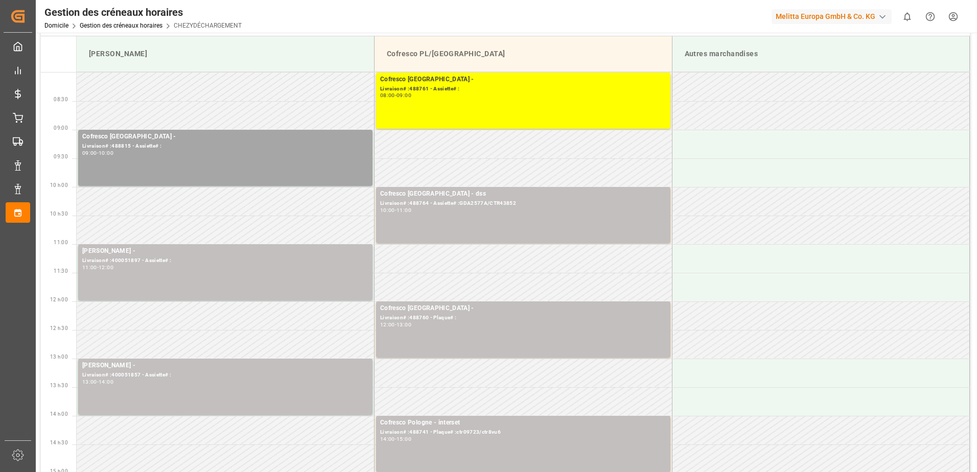
scroll to position [51, 0]
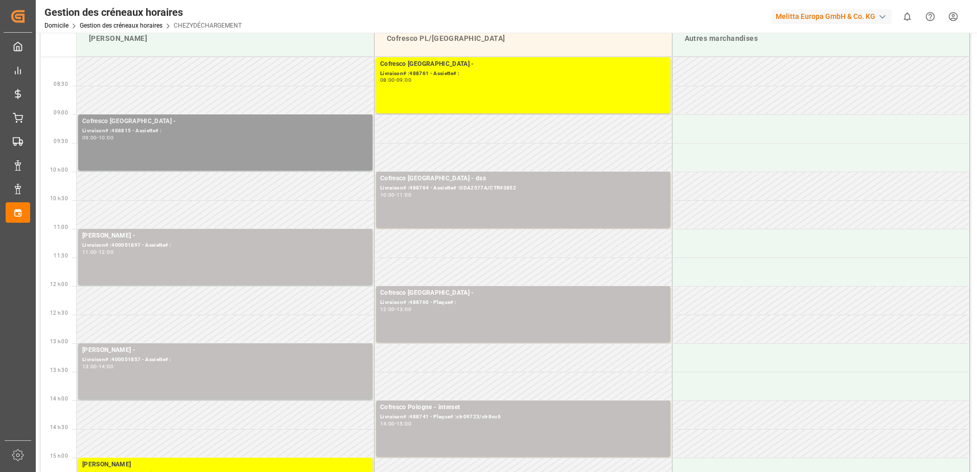
click at [279, 152] on div "Cofresco Pologne - Livraison# :488815 - Assiette# : 09:00 - 10:00" at bounding box center [225, 143] width 286 height 52
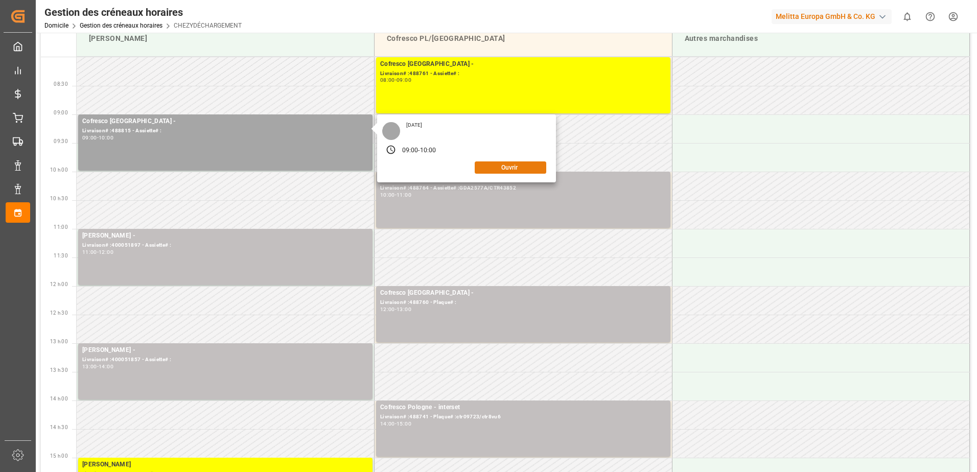
click at [520, 169] on button "Ouvrir" at bounding box center [511, 167] width 72 height 12
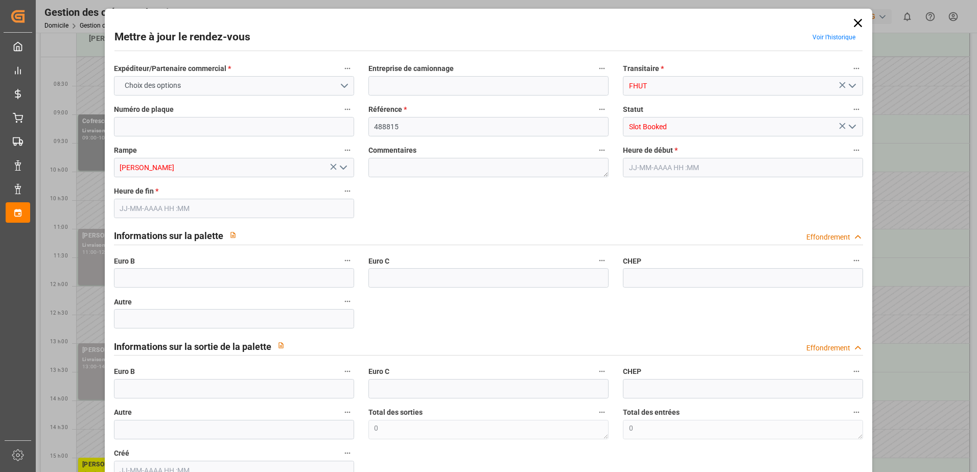
type input "[DATE] 09:00"
type input "[DATE] 10:00"
type input "[DATE] 08:02"
click at [856, 21] on icon at bounding box center [858, 23] width 8 height 8
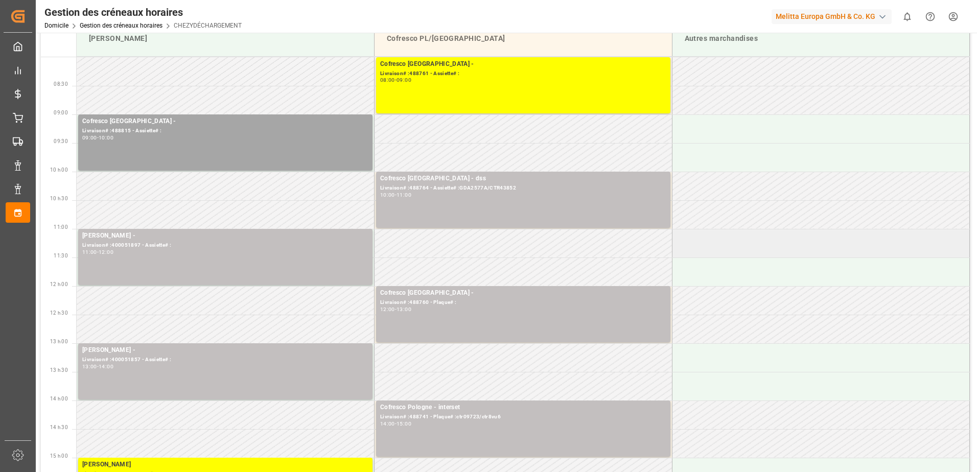
scroll to position [0, 0]
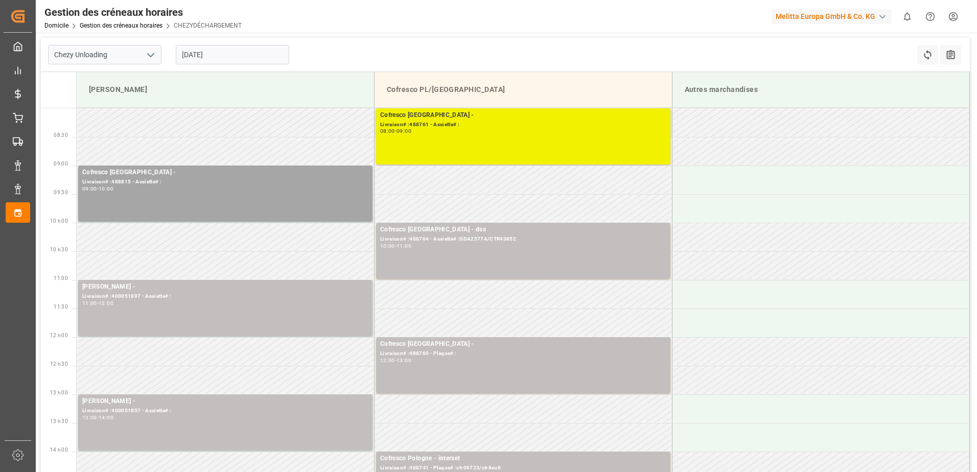
click at [532, 134] on div "08:00 - 09:00" at bounding box center [523, 132] width 286 height 6
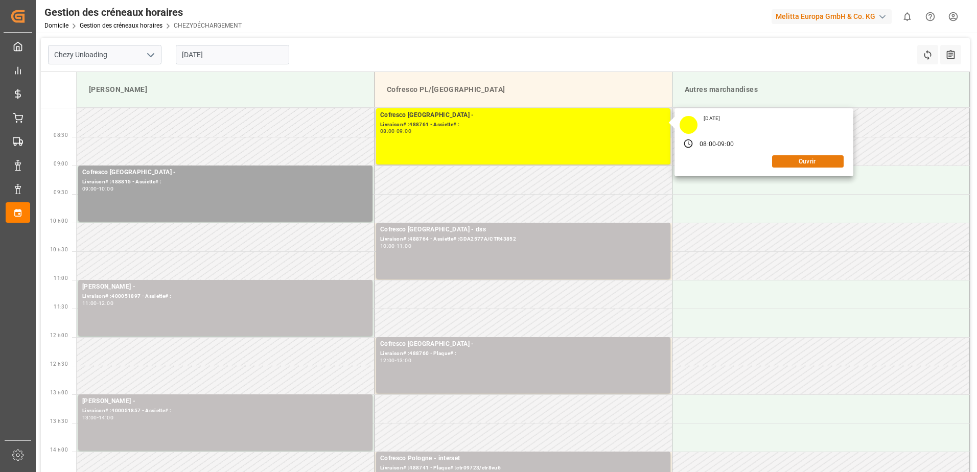
click at [804, 162] on button "Ouvrir" at bounding box center [808, 161] width 72 height 12
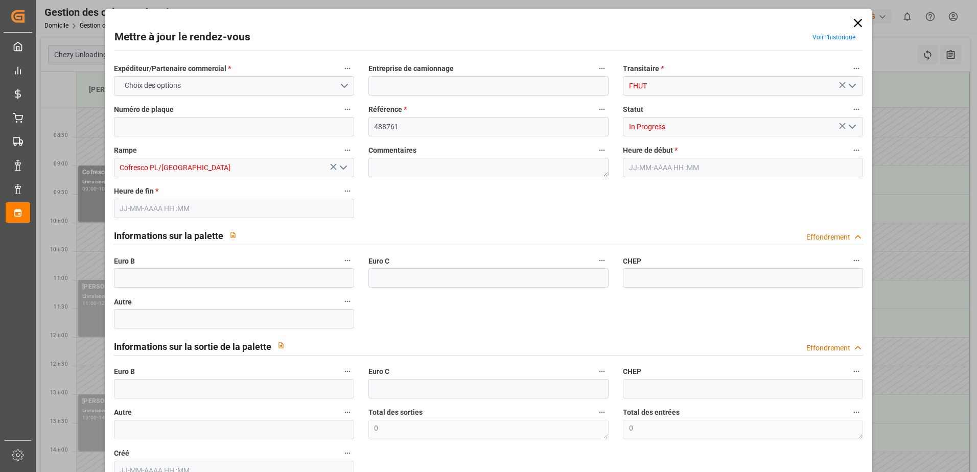
type input "[DATE] 08:00"
type input "[DATE] 09:00"
type input "[DATE] 09:59"
click at [851, 121] on icon "Ouvrir le menu" at bounding box center [852, 127] width 12 height 12
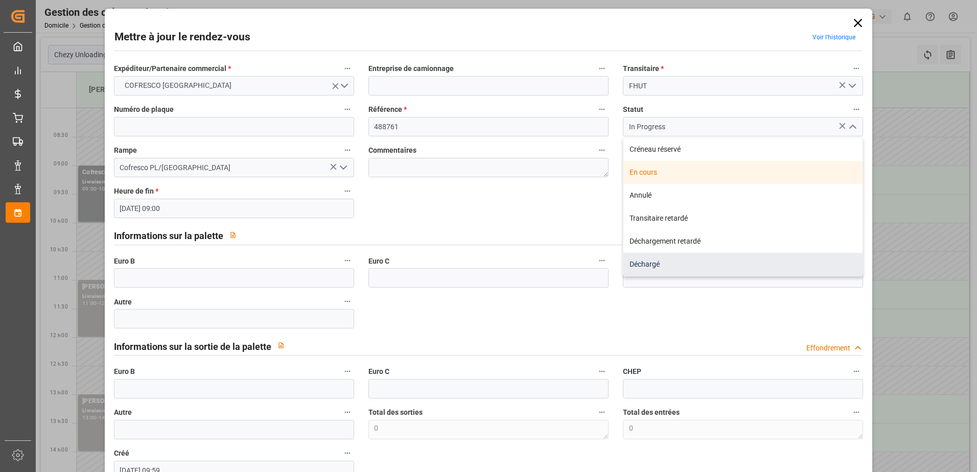
click at [668, 266] on div "Déchargé" at bounding box center [742, 264] width 239 height 23
type input "Unloaded"
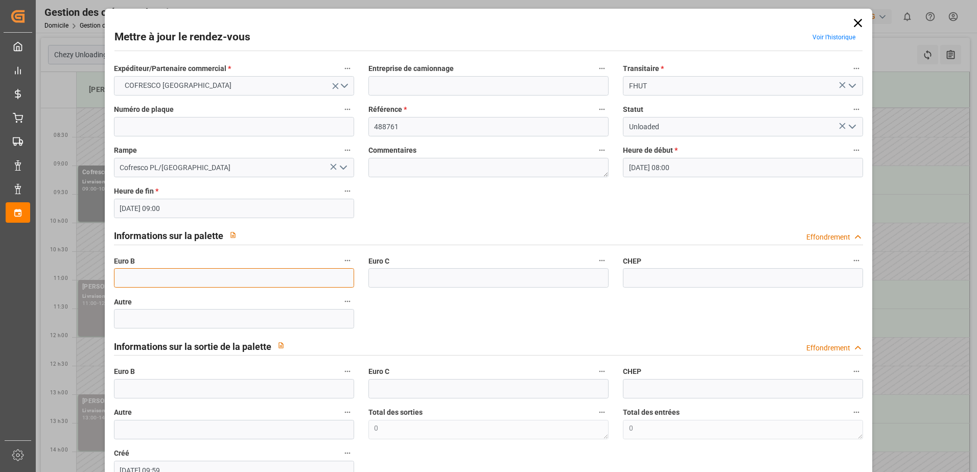
click at [157, 276] on input "text" at bounding box center [234, 277] width 240 height 19
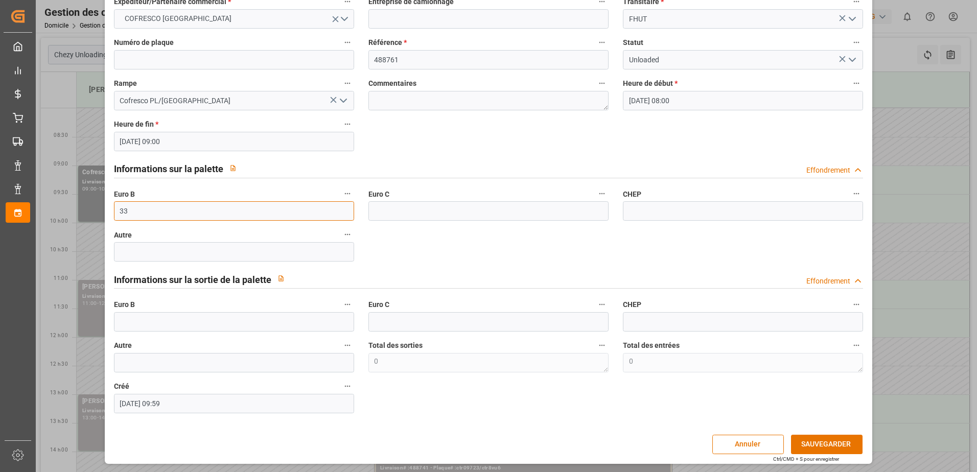
scroll to position [67, 0]
type input "33"
click at [826, 446] on button "SAUVEGARDER" at bounding box center [827, 443] width 72 height 19
